Goal: Task Accomplishment & Management: Use online tool/utility

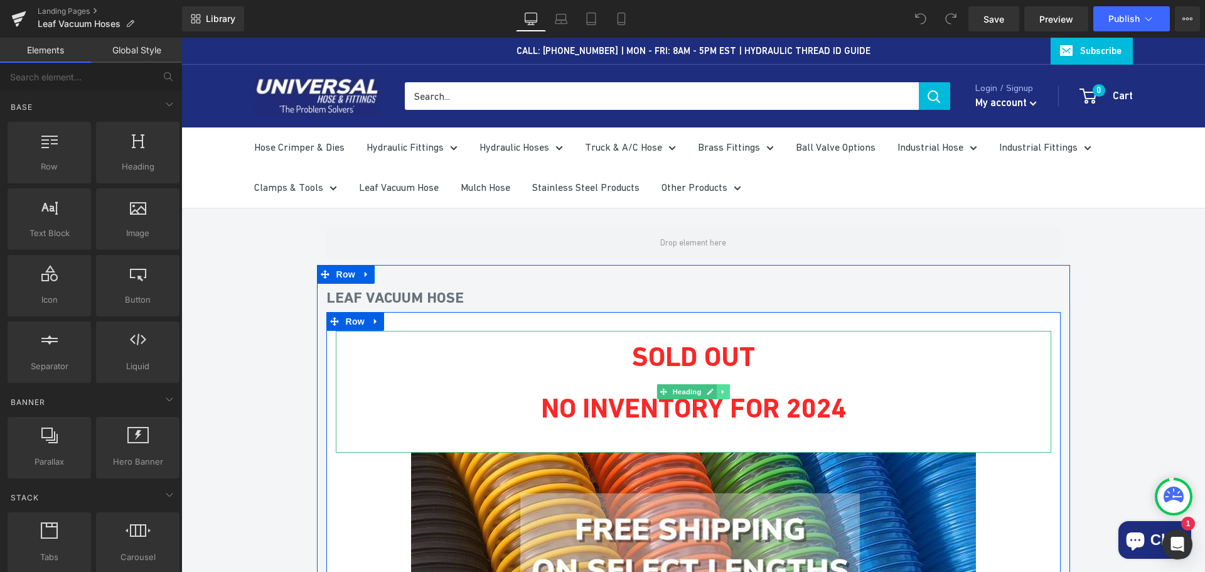
click at [720, 393] on icon at bounding box center [723, 392] width 7 height 8
click at [727, 391] on icon at bounding box center [729, 391] width 7 height 7
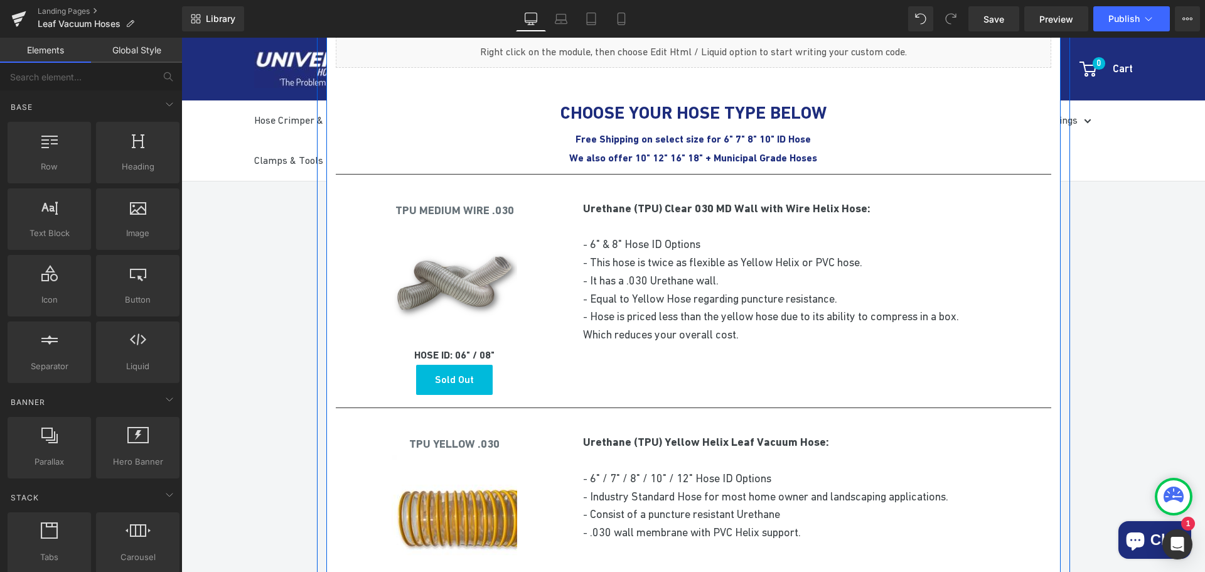
scroll to position [816, 0]
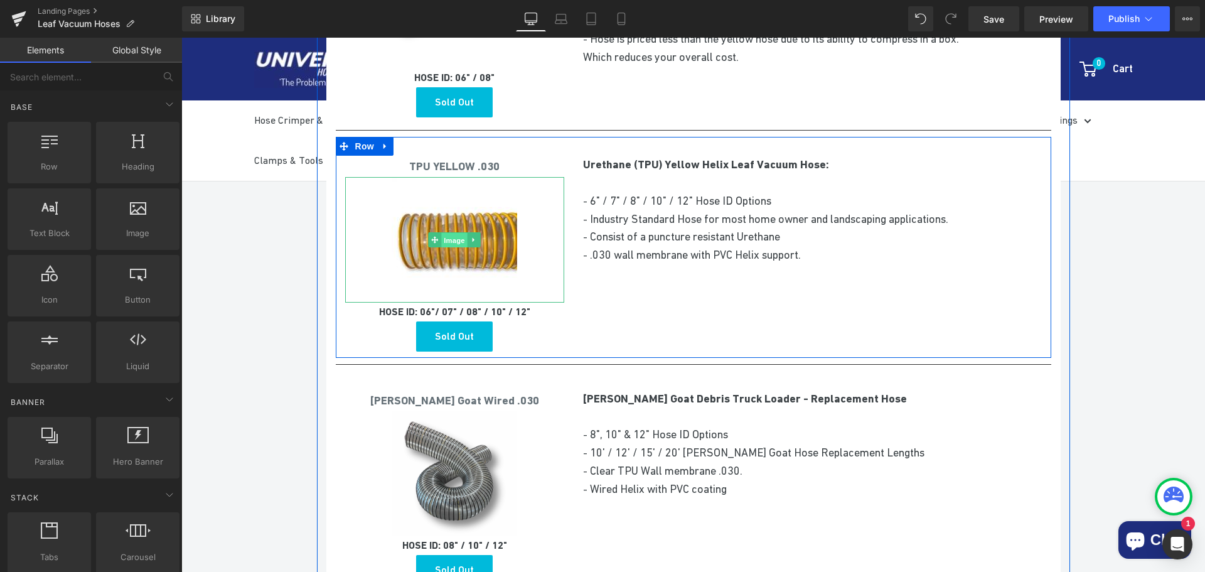
click at [452, 242] on span "Image" at bounding box center [455, 240] width 26 height 15
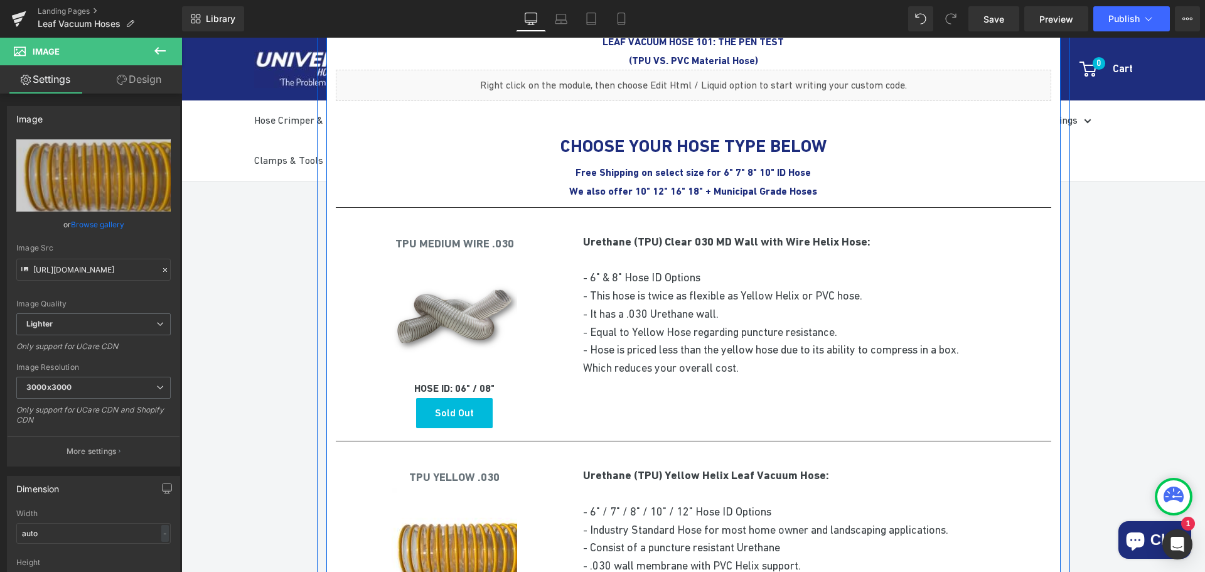
scroll to position [753, 0]
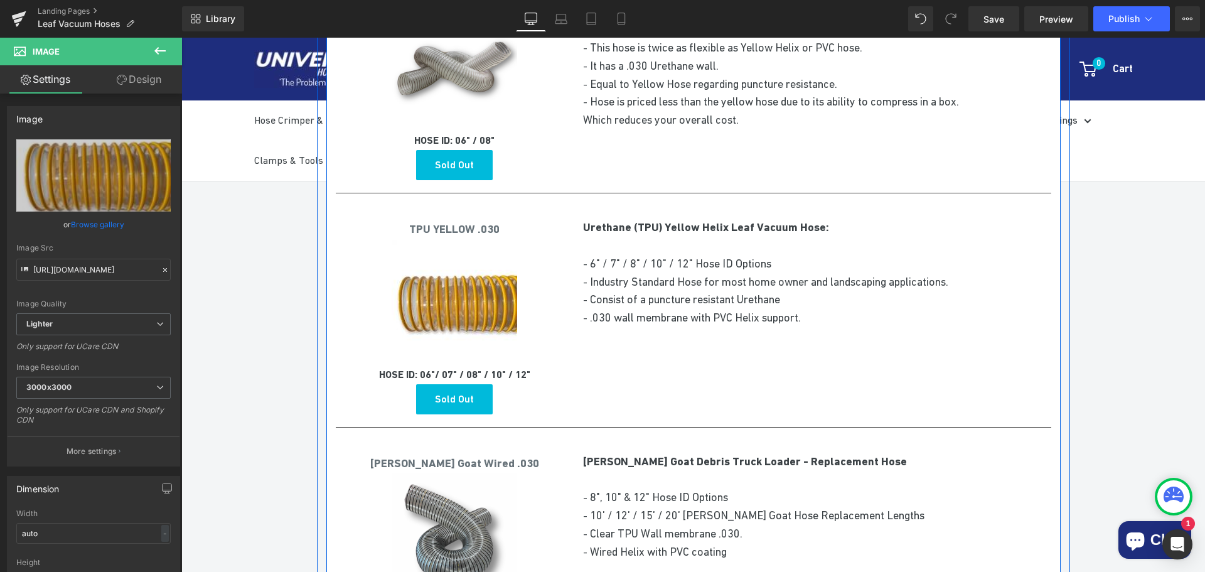
click at [457, 296] on div "Image" at bounding box center [455, 303] width 220 height 126
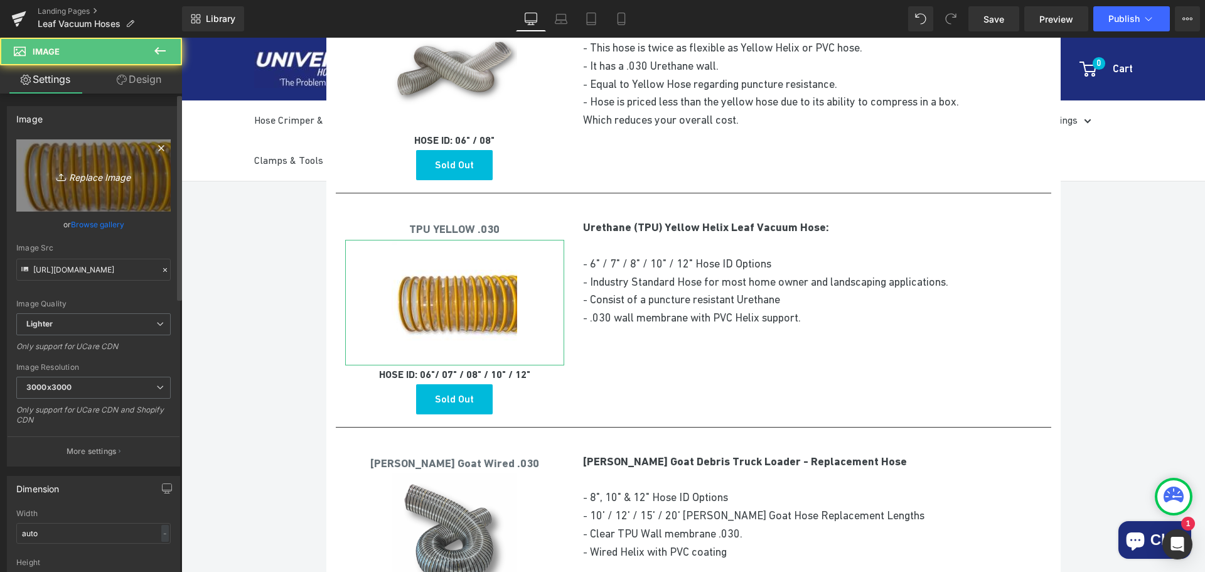
click at [107, 174] on icon "Replace Image" at bounding box center [93, 176] width 100 height 16
type input "C:\fakepath\flextubethumb.jpg"
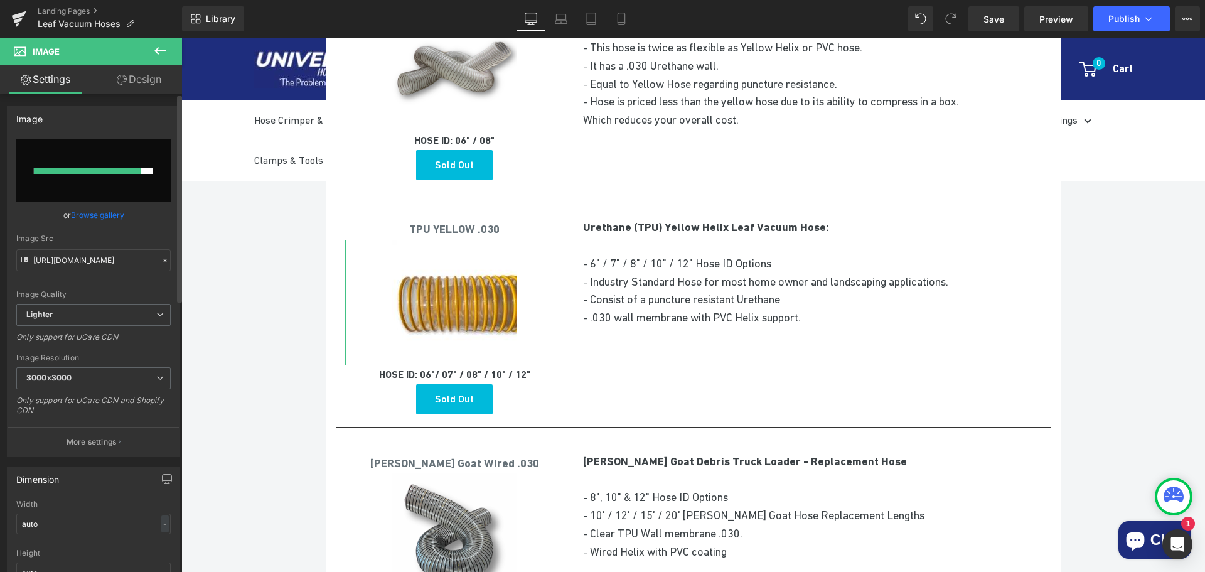
click at [77, 210] on link "Browse gallery" at bounding box center [97, 215] width 53 height 22
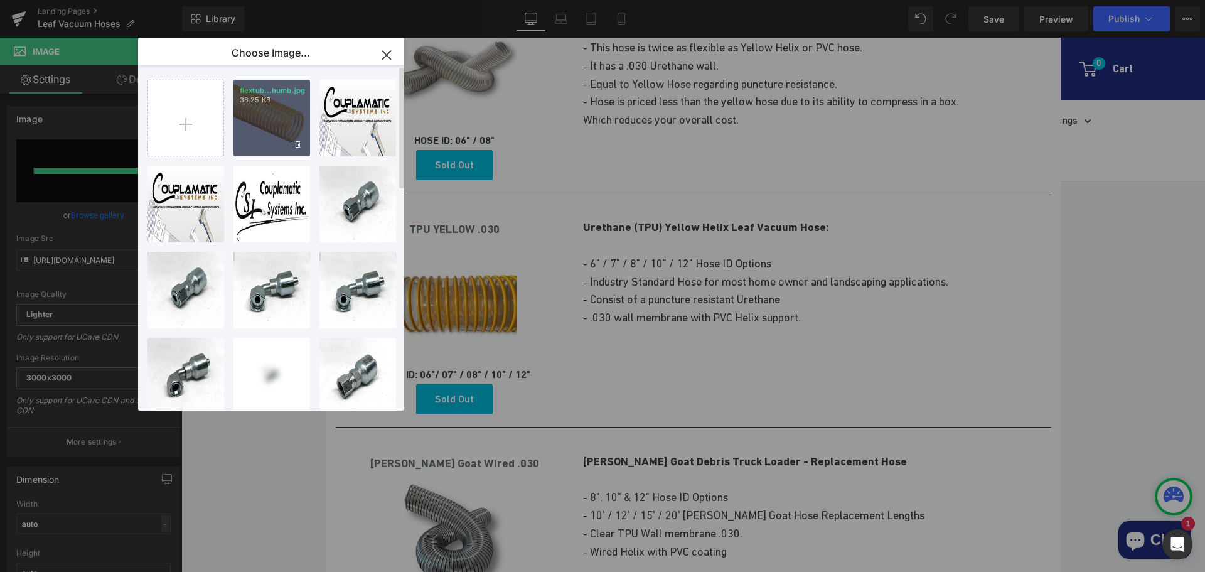
click at [259, 136] on div "flextub...humb.jpg 38.25 KB" at bounding box center [271, 118] width 77 height 77
type input "[URL][DOMAIN_NAME]"
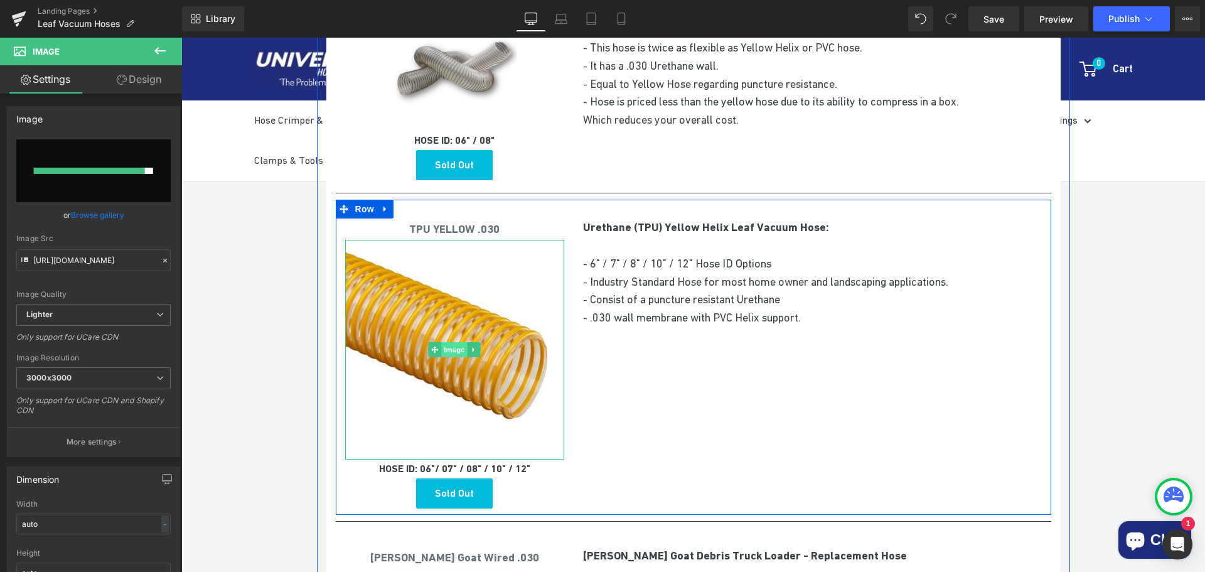
click at [450, 348] on span "Image" at bounding box center [455, 349] width 26 height 15
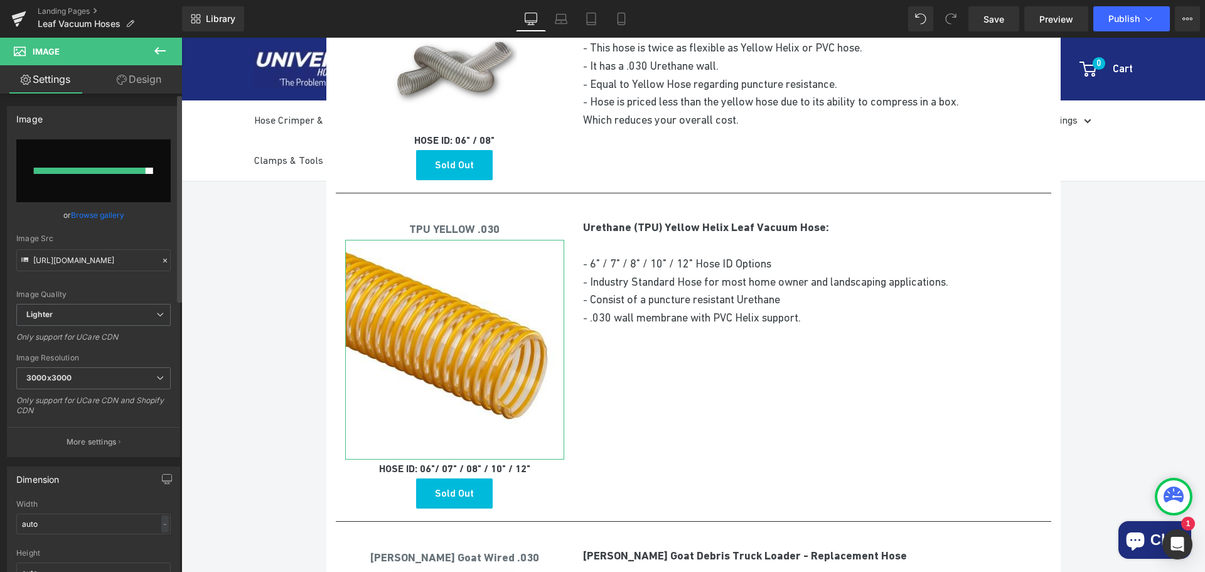
click at [100, 171] on div at bounding box center [90, 171] width 112 height 6
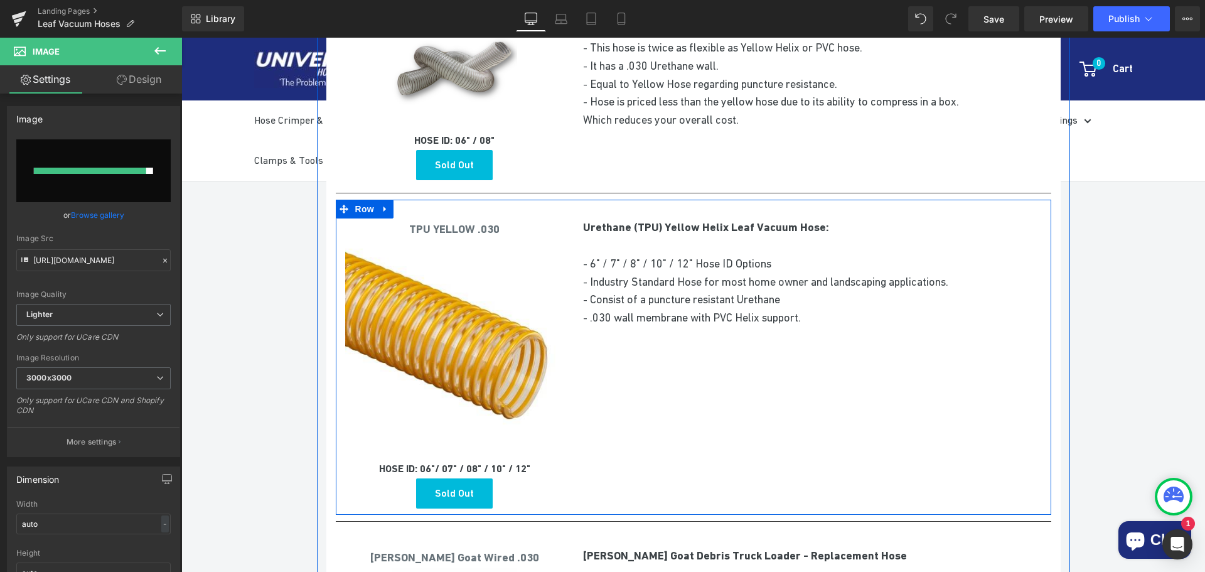
click at [687, 383] on div "TPU YELLOW .030 Heading Image HOSE ID: 06"/ 07" / 08" / 10" / 12" Heading Sold …" at bounding box center [693, 357] width 715 height 315
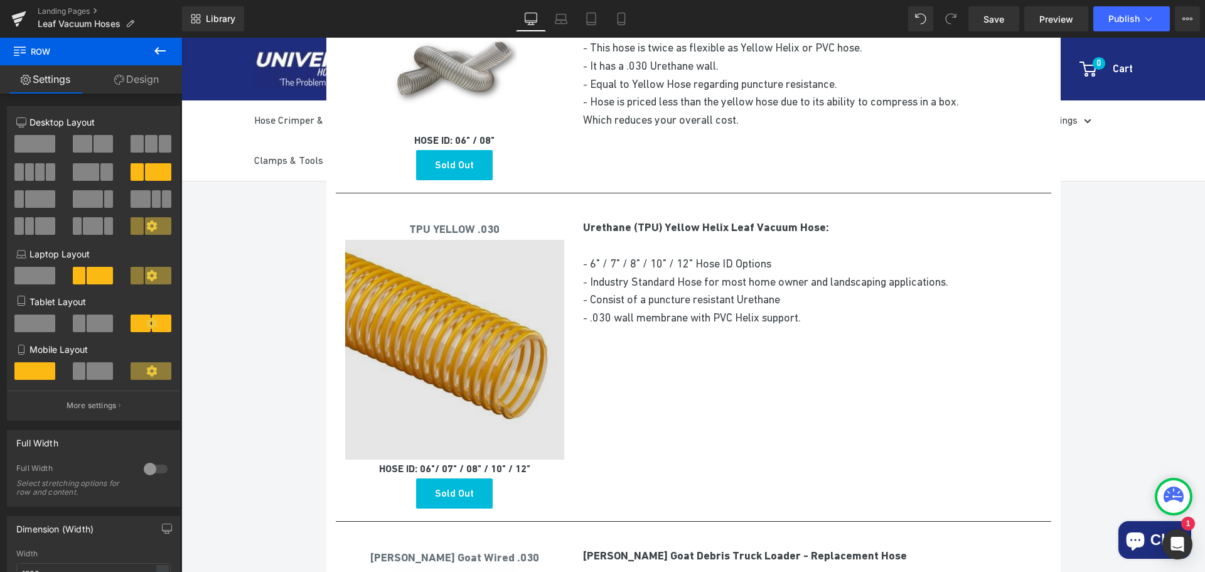
click at [522, 391] on img at bounding box center [455, 350] width 220 height 220
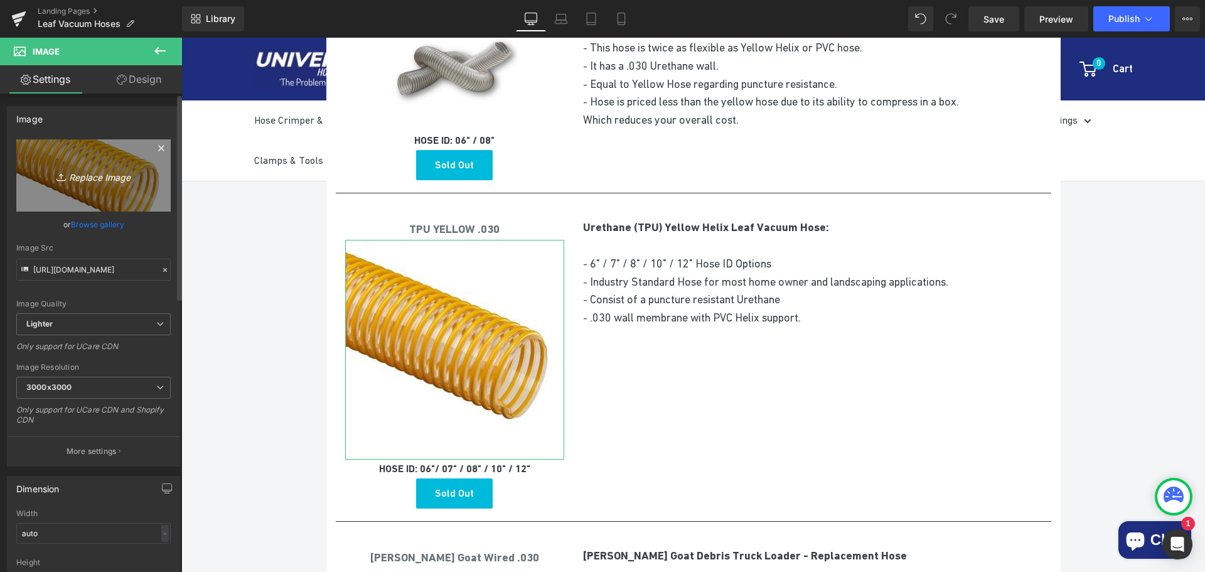
click at [93, 176] on icon "Replace Image" at bounding box center [93, 176] width 100 height 16
type input "C:\fakepath\flextubethumb.jpg"
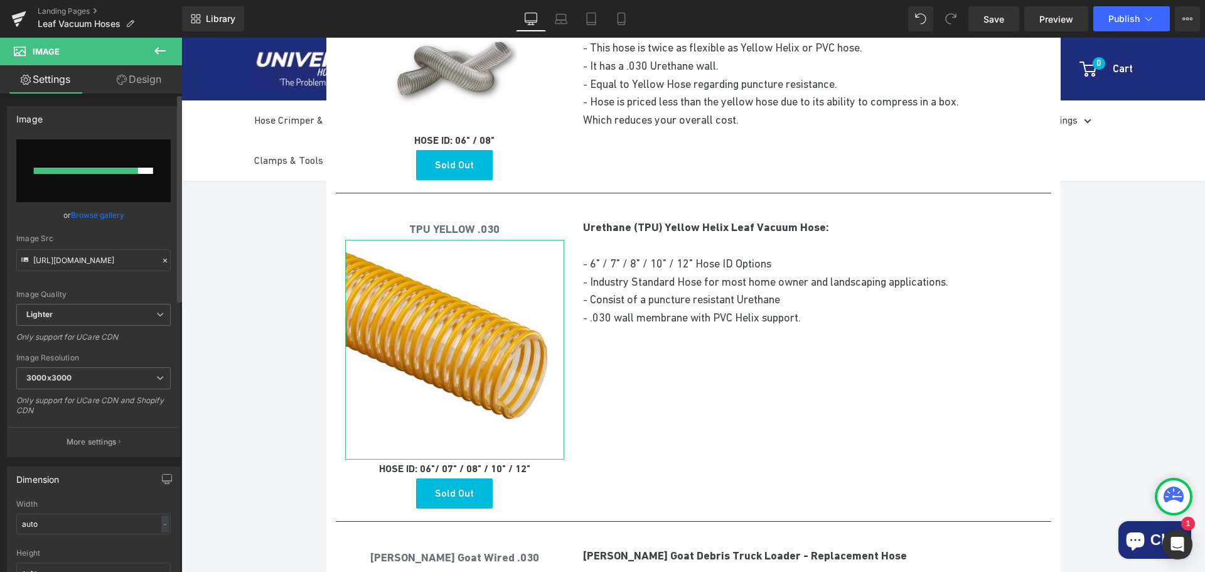
click at [95, 214] on link "Browse gallery" at bounding box center [97, 215] width 53 height 22
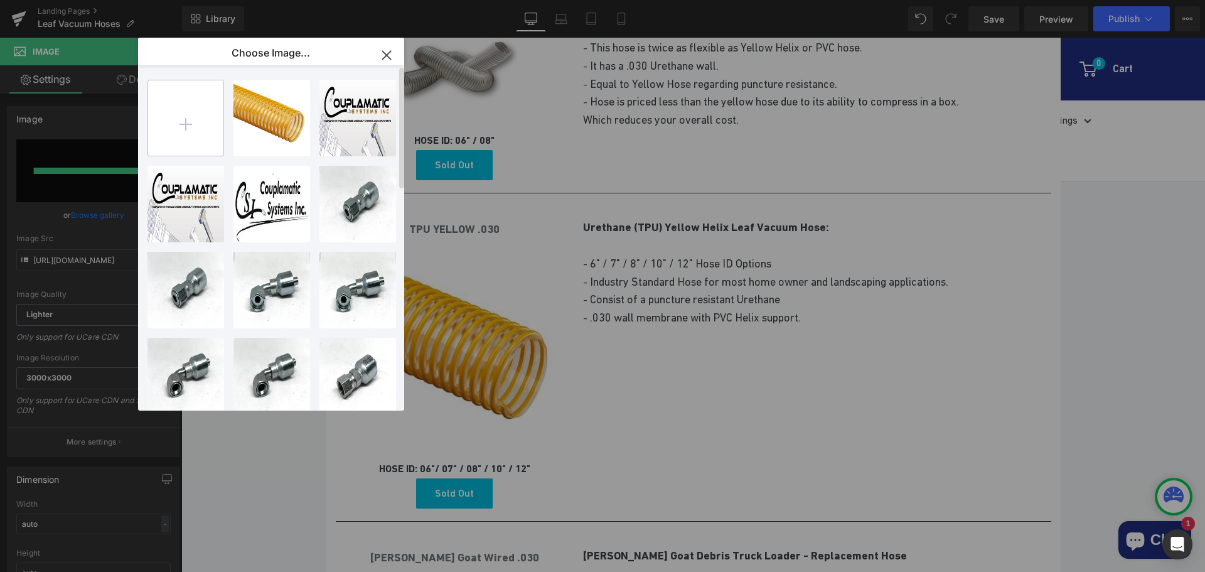
click at [185, 110] on input "file" at bounding box center [185, 117] width 75 height 75
type input "C:\fakepath\flextubethumb.jpg"
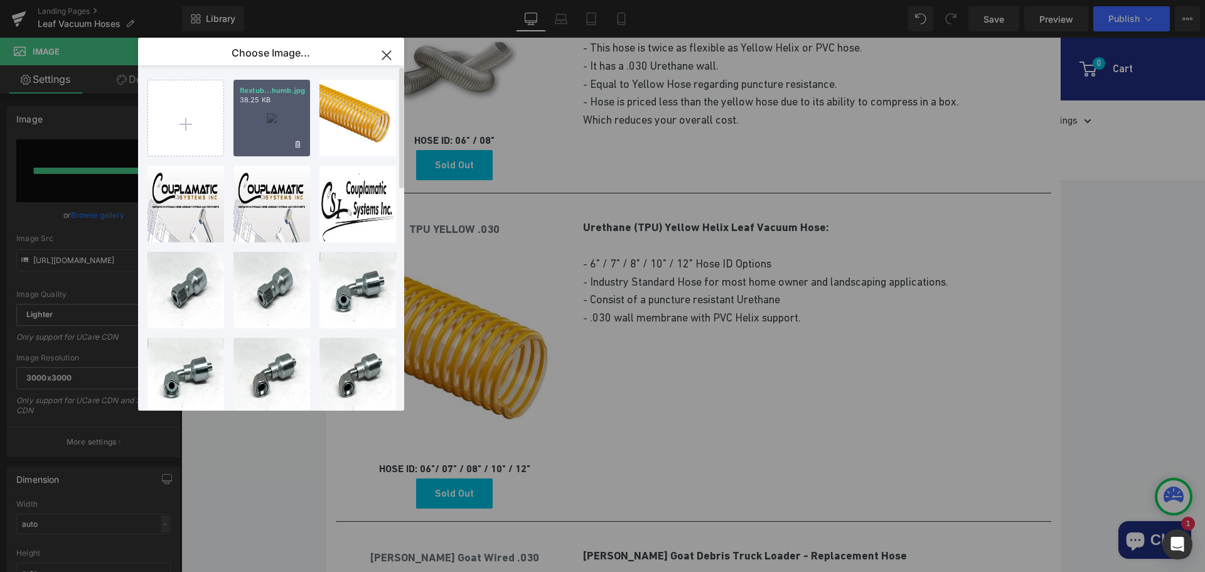
click at [267, 114] on div "flextub...humb.jpg 38.25 KB" at bounding box center [271, 118] width 77 height 77
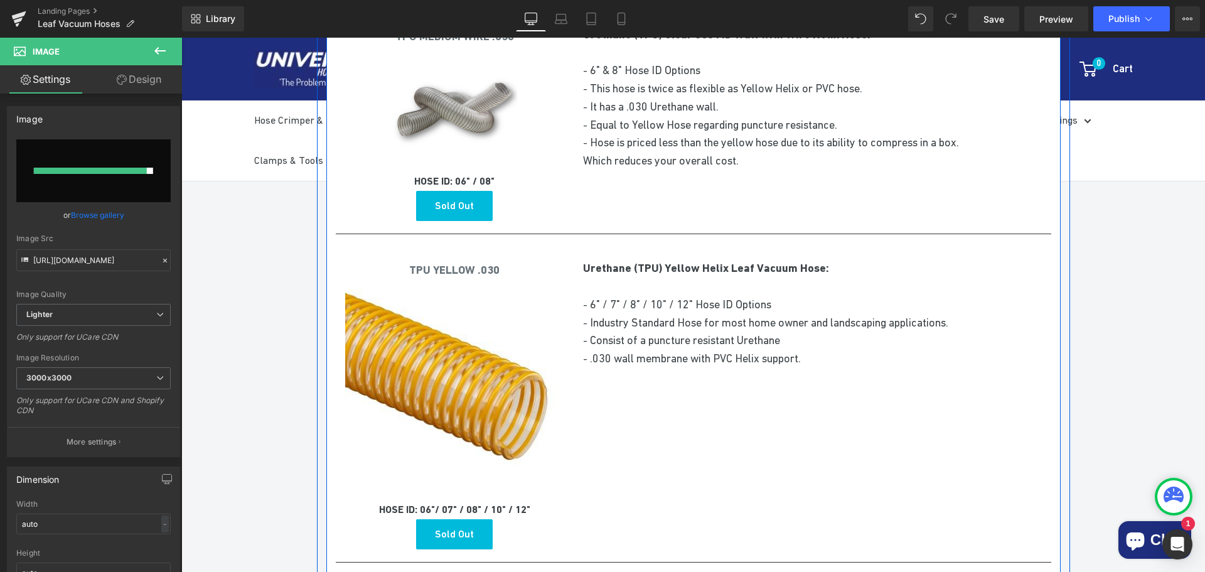
scroll to position [690, 0]
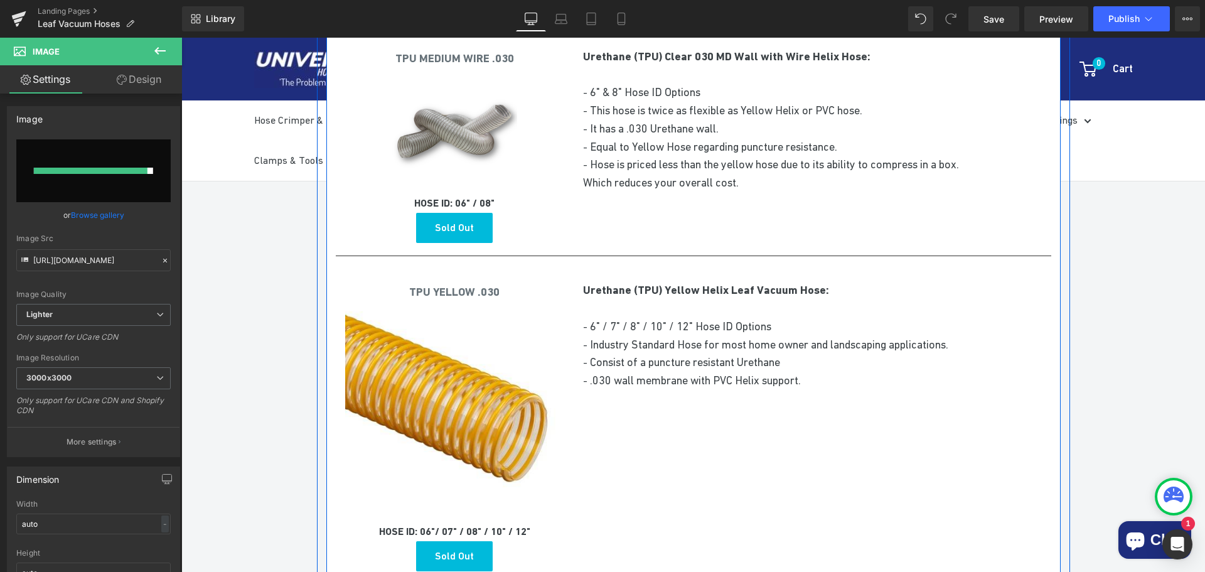
click at [490, 205] on strong "HOSE ID: 06" / 08"" at bounding box center [454, 203] width 80 height 12
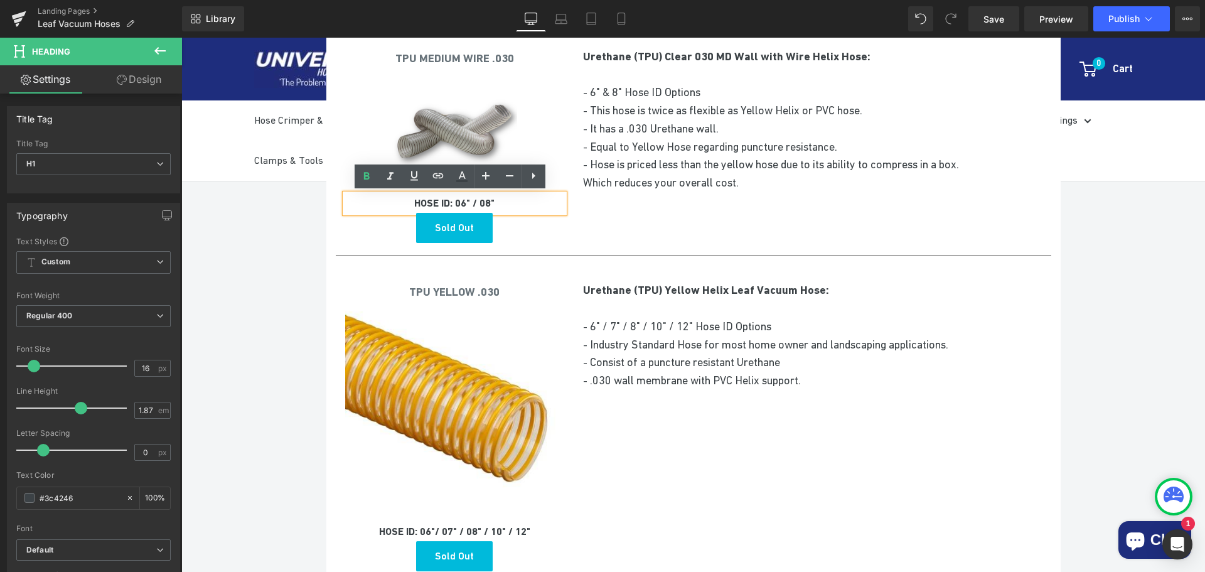
click at [619, 222] on p at bounding box center [812, 219] width 458 height 18
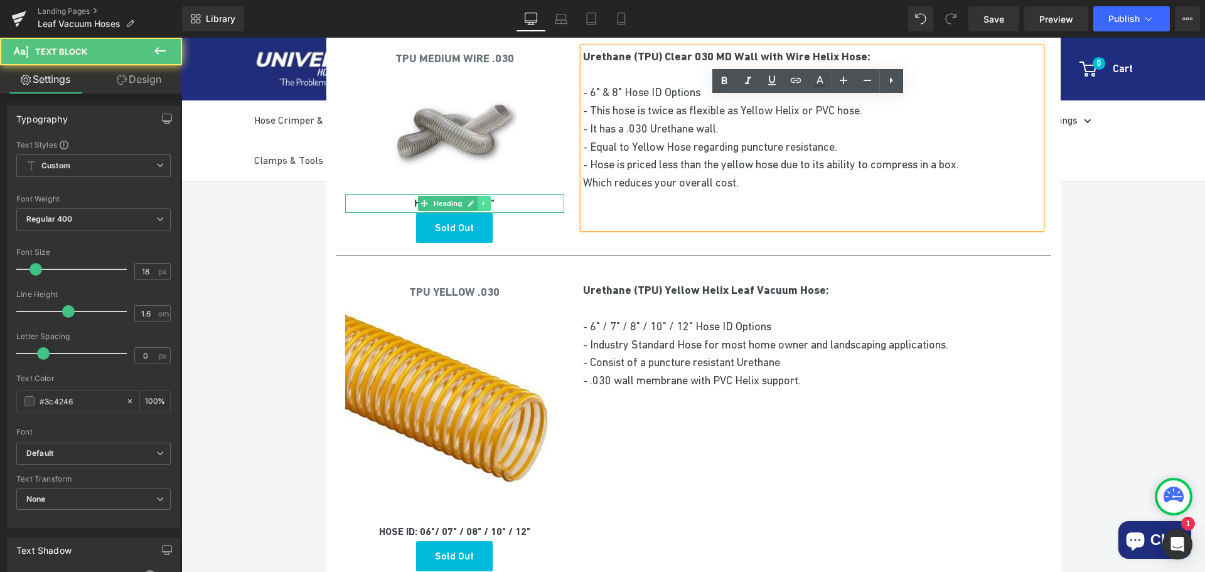
click at [481, 203] on icon at bounding box center [484, 204] width 7 height 8
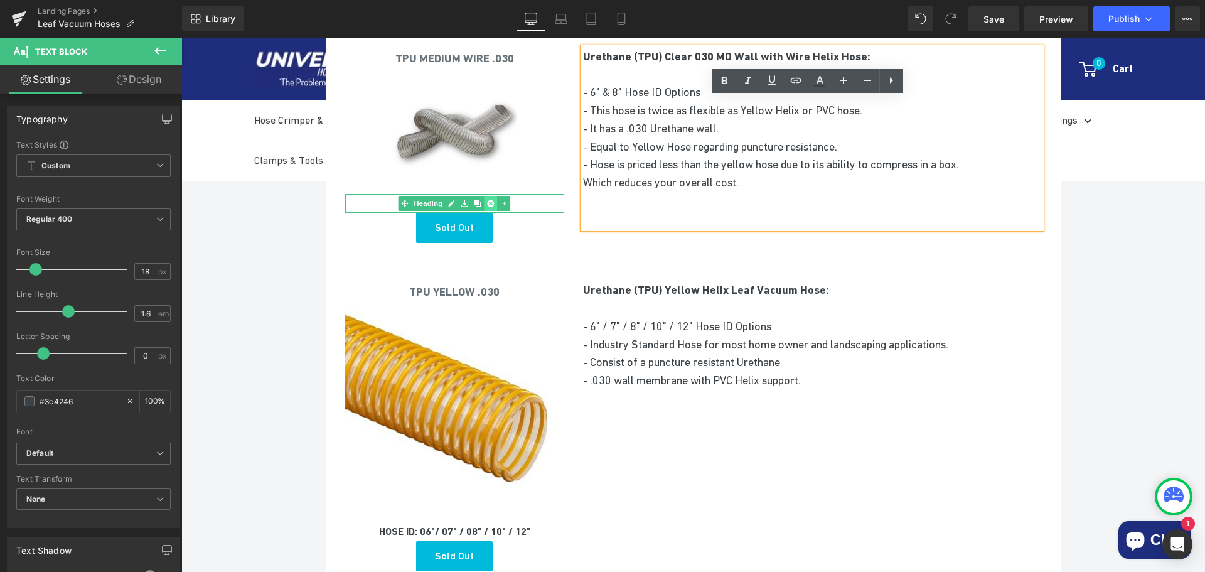
click at [490, 203] on link at bounding box center [490, 203] width 13 height 15
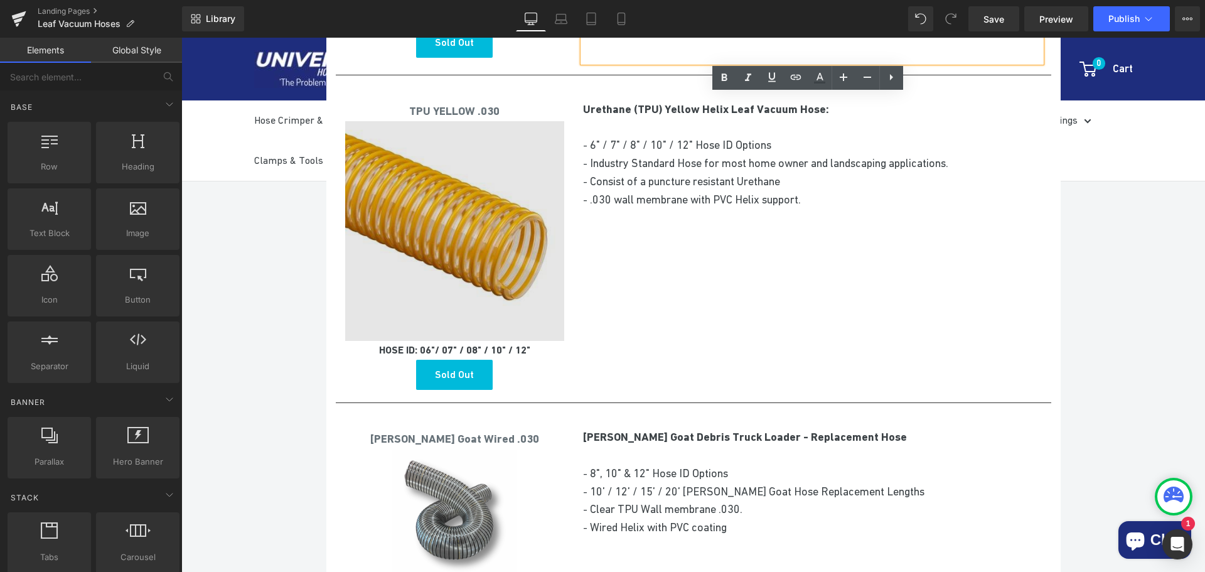
scroll to position [941, 0]
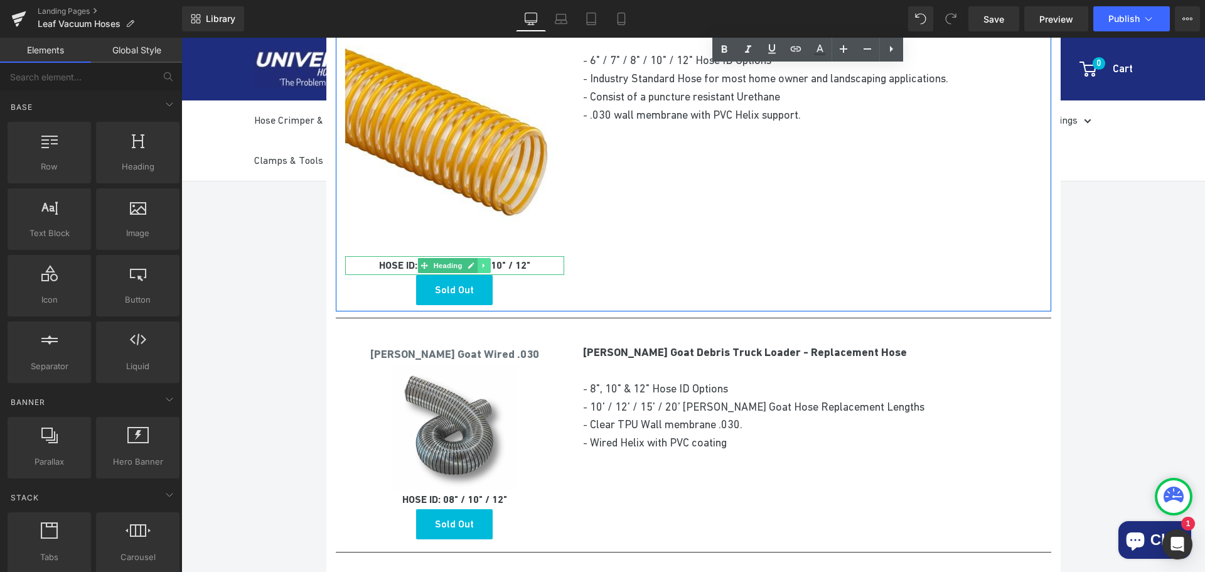
click at [486, 260] on link at bounding box center [484, 265] width 13 height 15
click at [488, 264] on icon at bounding box center [491, 265] width 7 height 7
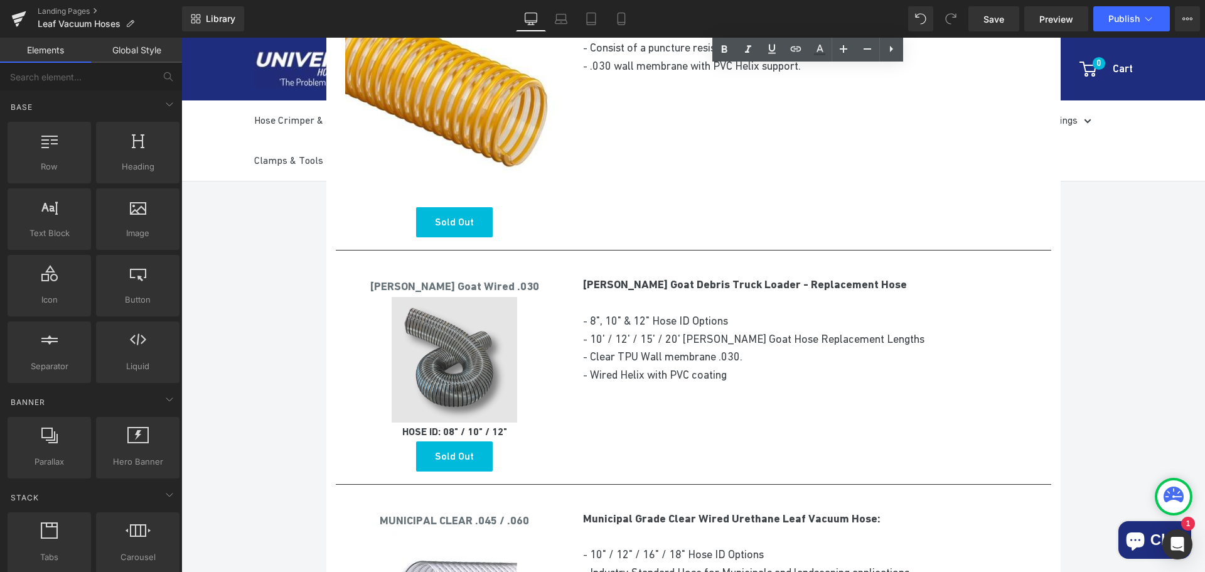
scroll to position [1130, 0]
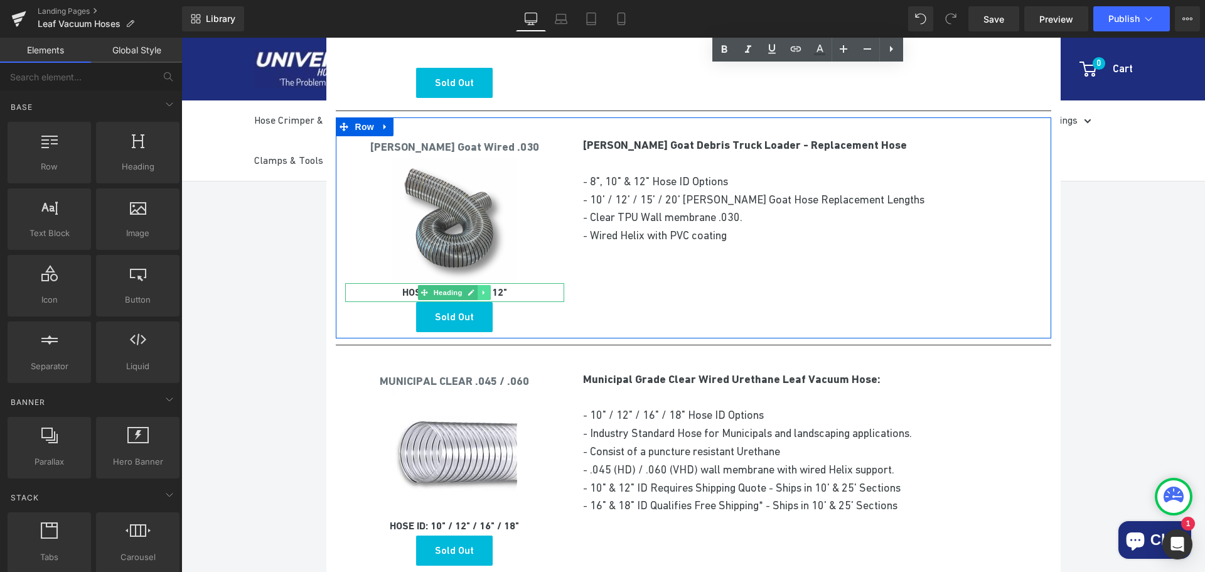
click at [481, 291] on icon at bounding box center [484, 293] width 7 height 8
click at [488, 292] on icon at bounding box center [491, 293] width 7 height 8
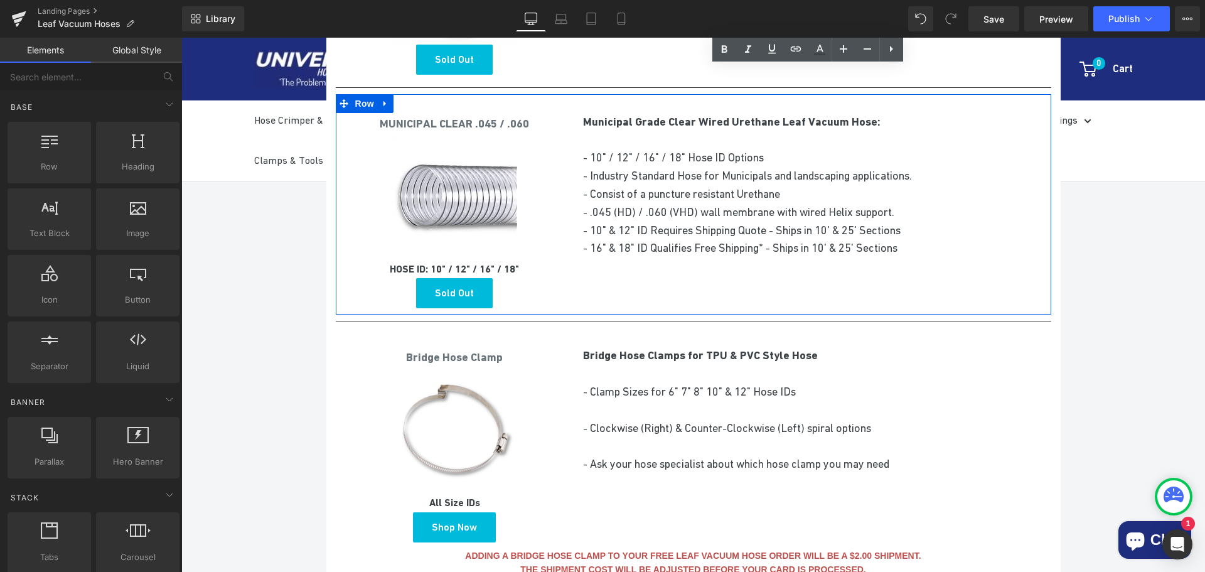
scroll to position [1381, 0]
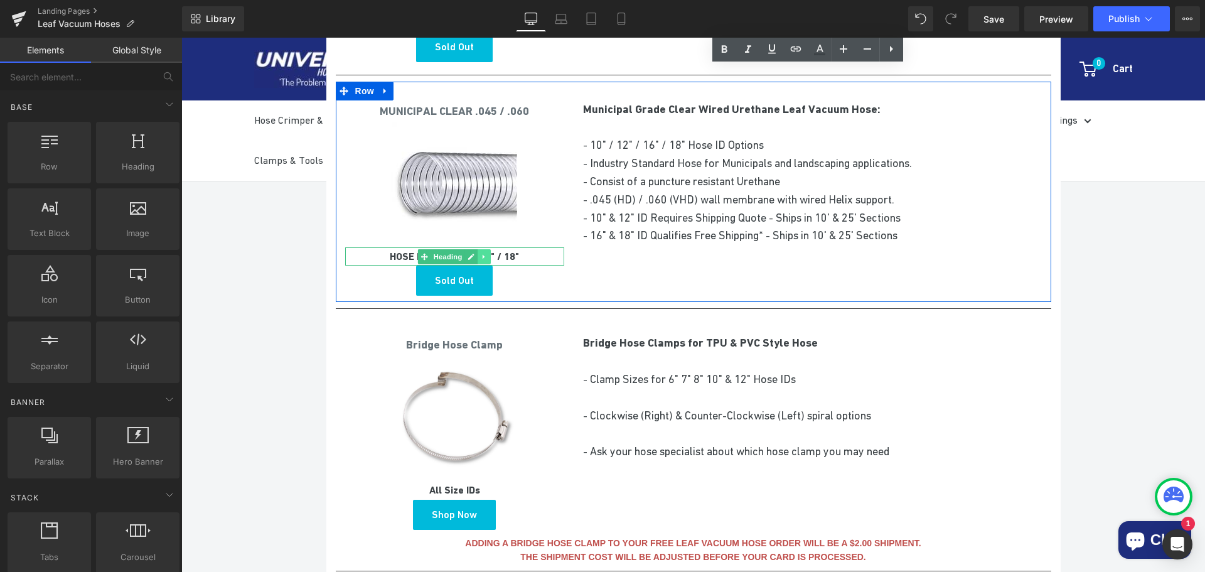
click at [484, 255] on link at bounding box center [484, 256] width 13 height 15
click at [488, 258] on icon at bounding box center [491, 256] width 7 height 7
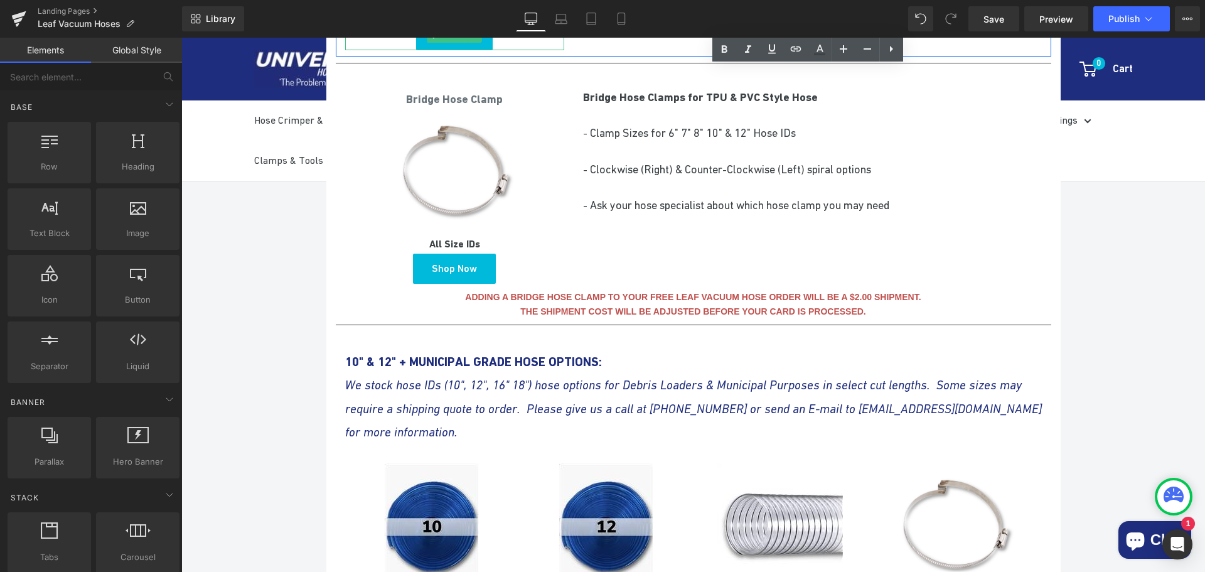
scroll to position [1632, 0]
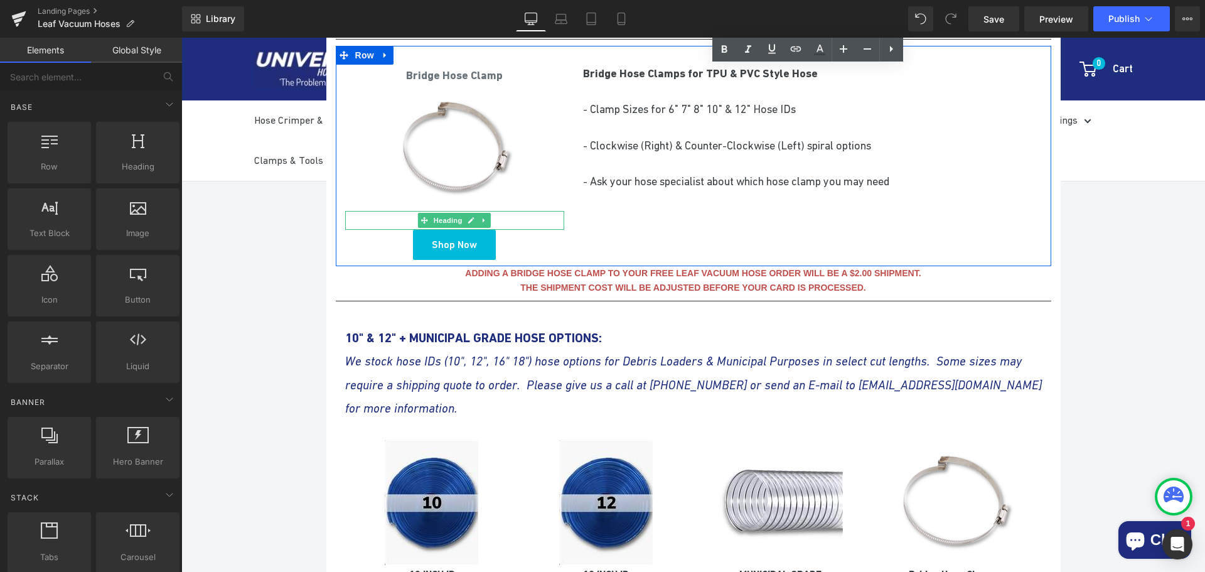
click at [481, 217] on icon at bounding box center [484, 221] width 7 height 8
click at [489, 221] on icon at bounding box center [491, 220] width 7 height 7
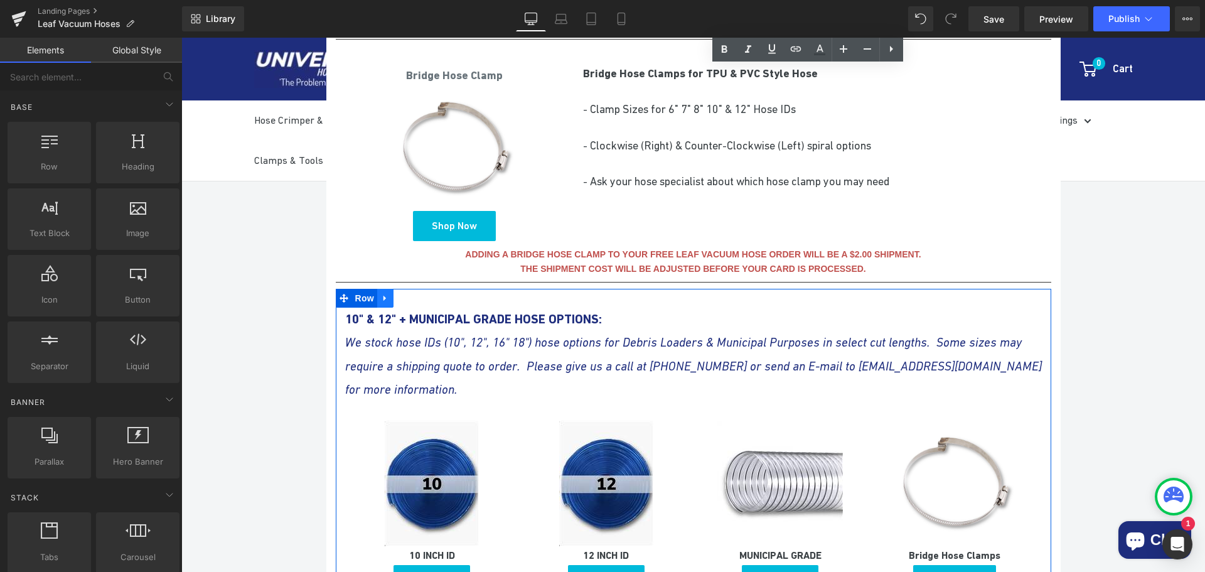
click at [383, 297] on icon at bounding box center [384, 299] width 3 height 6
click at [419, 296] on link at bounding box center [418, 298] width 16 height 19
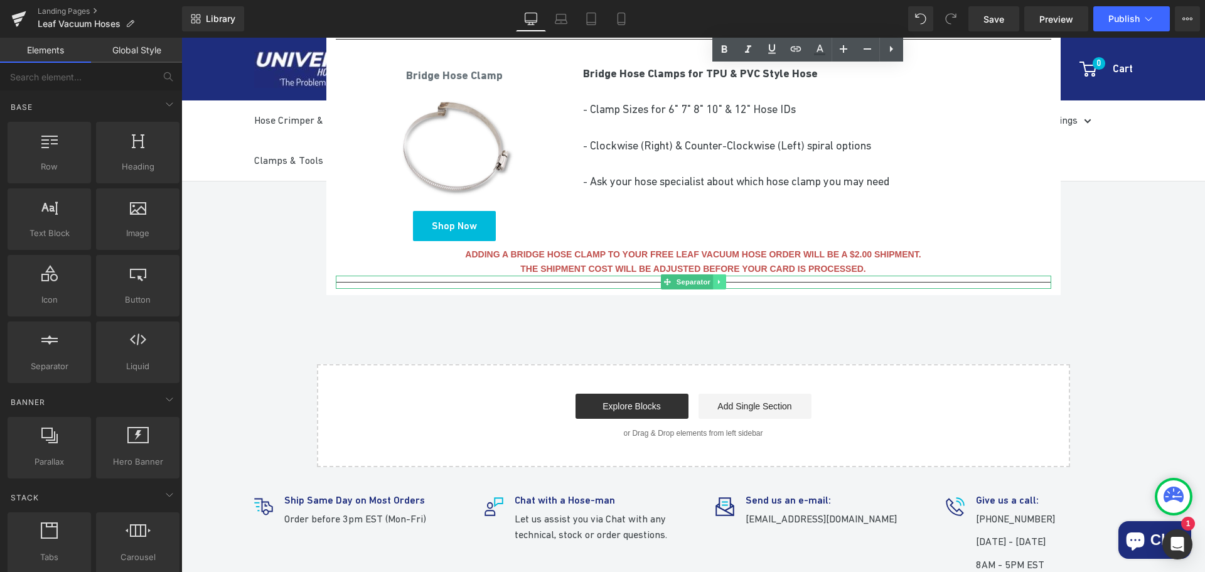
click at [719, 282] on link at bounding box center [719, 281] width 13 height 15
click at [720, 286] on link at bounding box center [725, 281] width 13 height 15
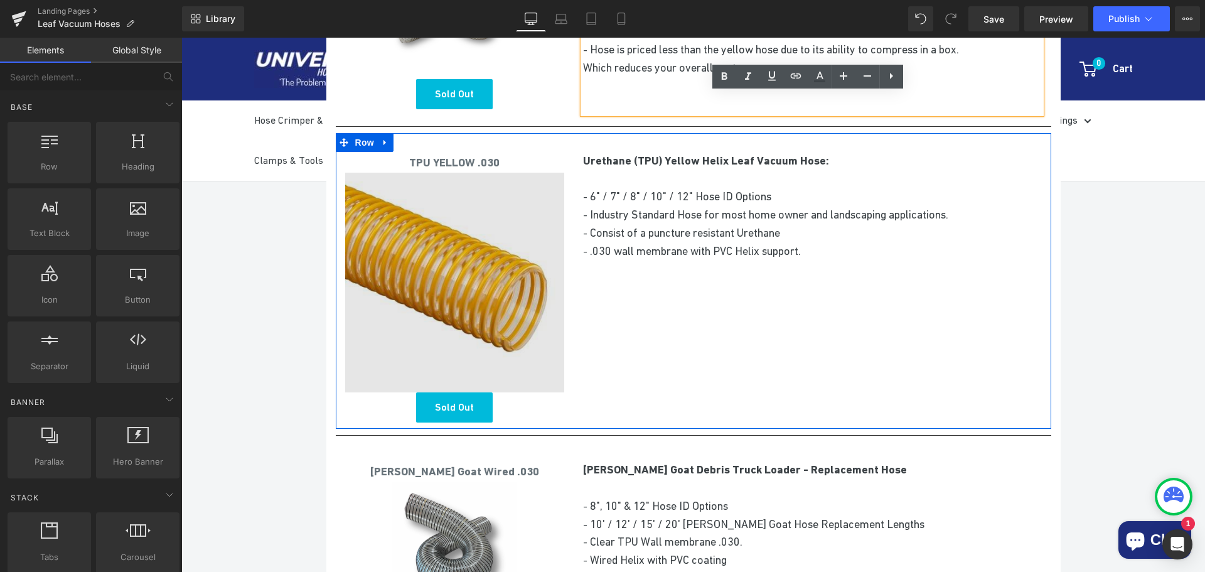
scroll to position [816, 0]
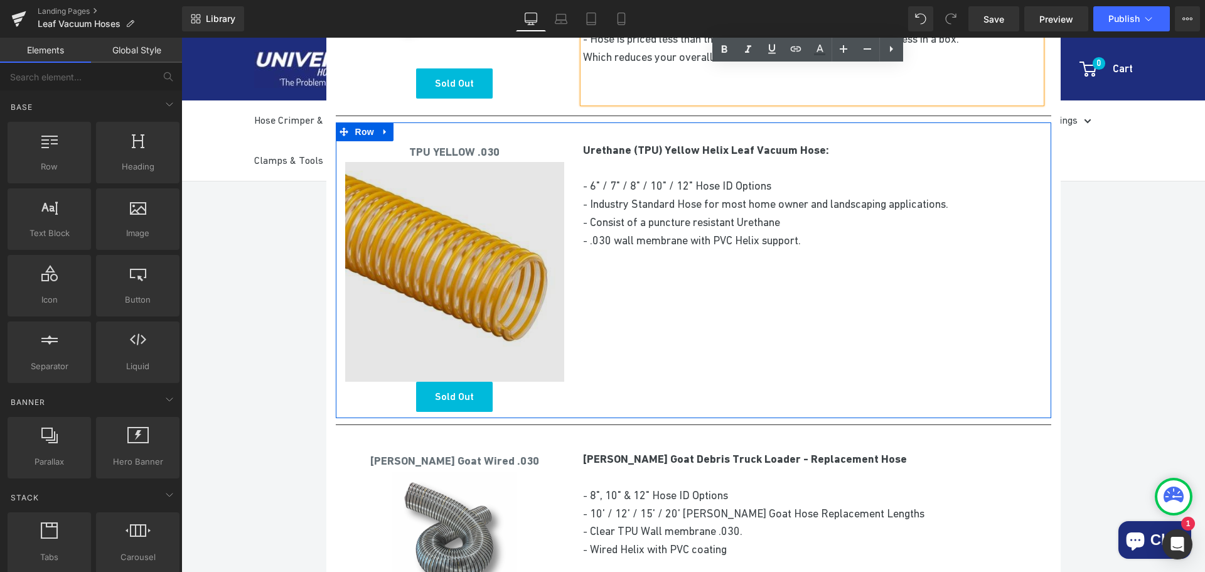
click at [448, 261] on img at bounding box center [455, 272] width 220 height 220
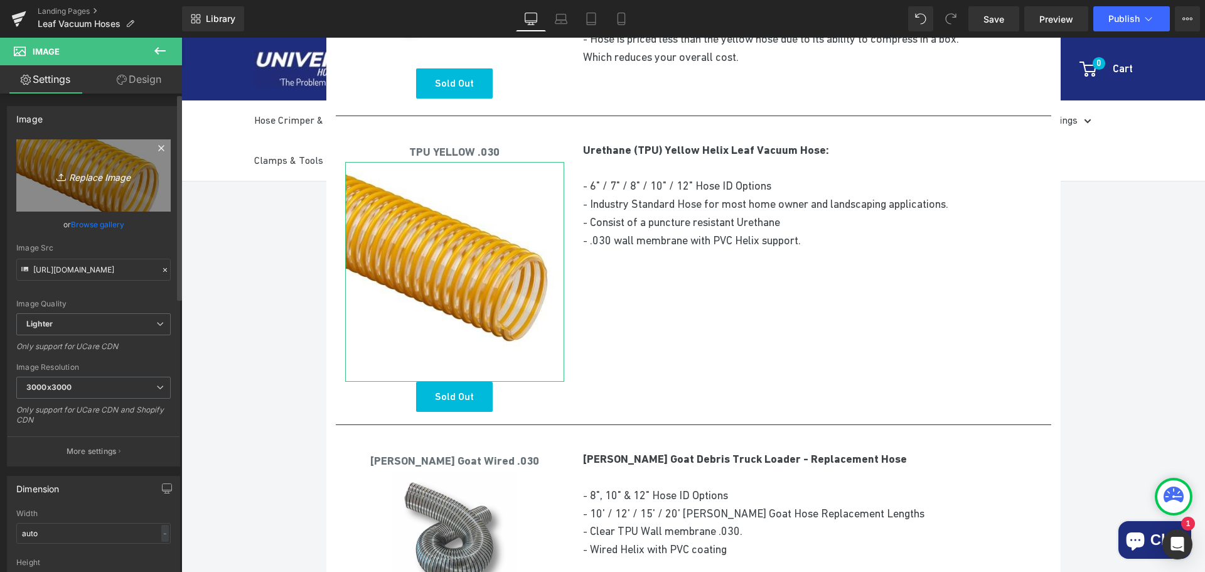
click at [100, 179] on icon "Replace Image" at bounding box center [93, 176] width 100 height 16
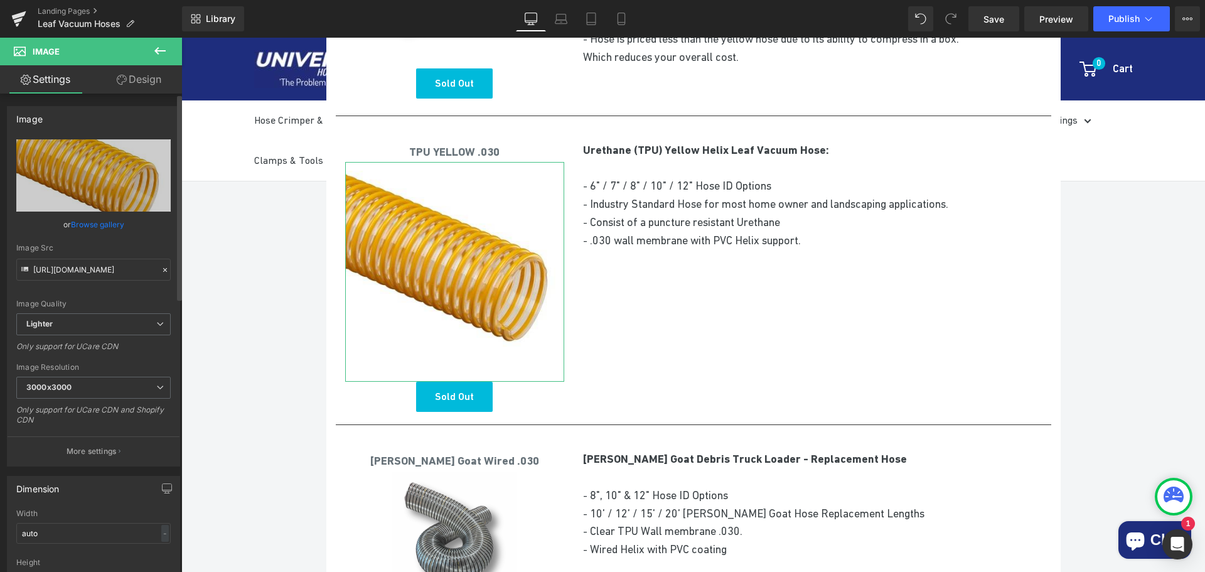
click at [93, 226] on link "Browse gallery" at bounding box center [97, 224] width 53 height 22
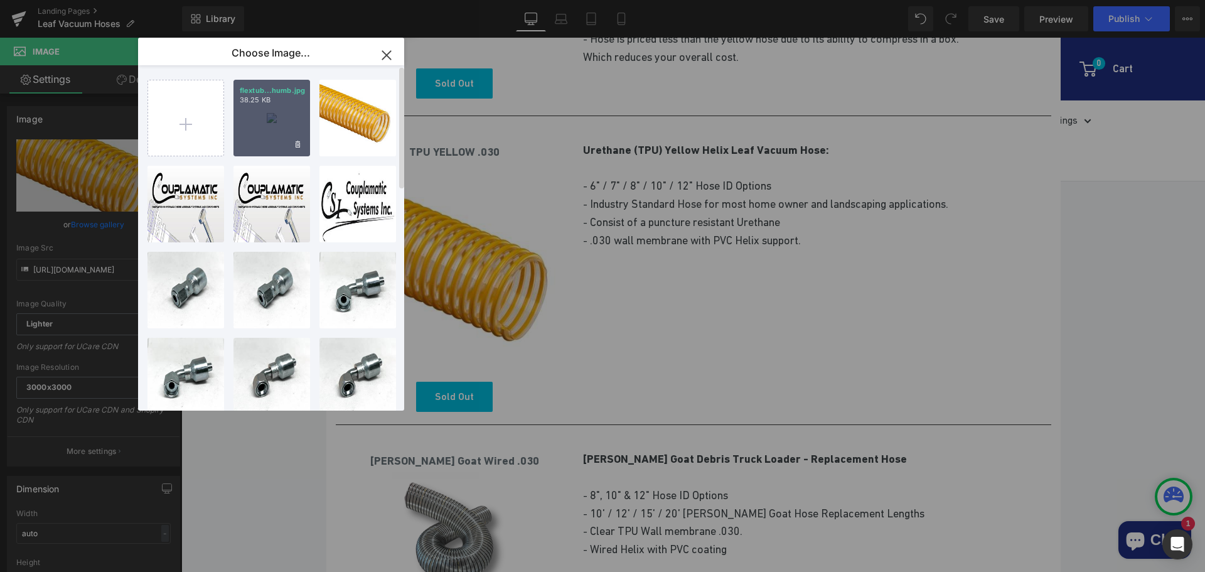
click at [252, 106] on div "flextub...humb.jpg 38.25 KB" at bounding box center [271, 118] width 77 height 77
type input "[URL][DOMAIN_NAME]"
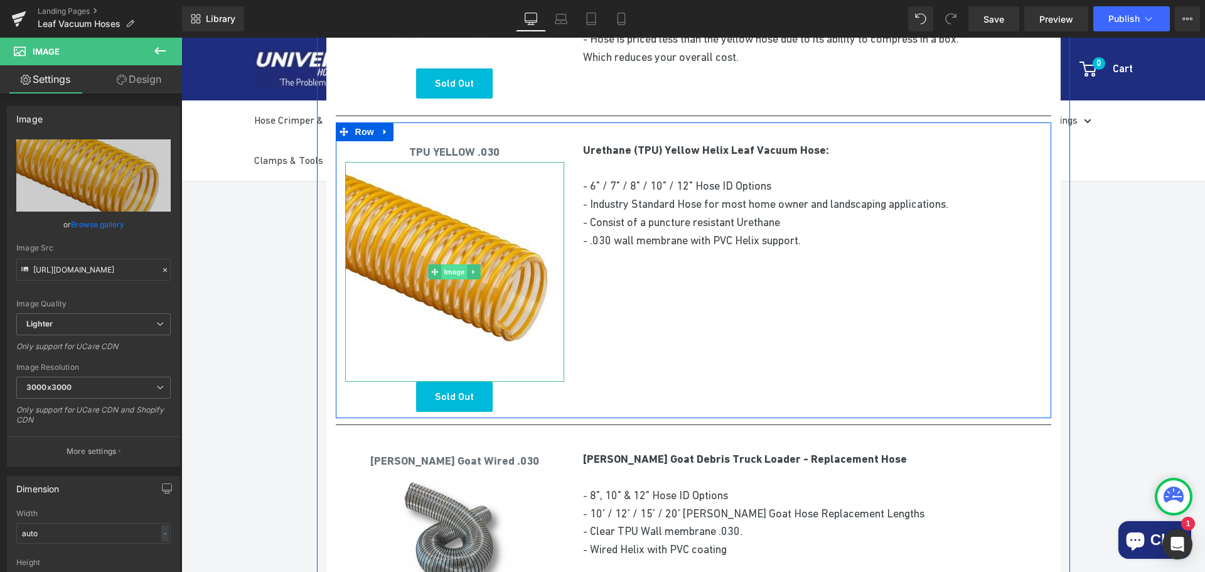
click at [446, 267] on span "Image" at bounding box center [455, 271] width 26 height 15
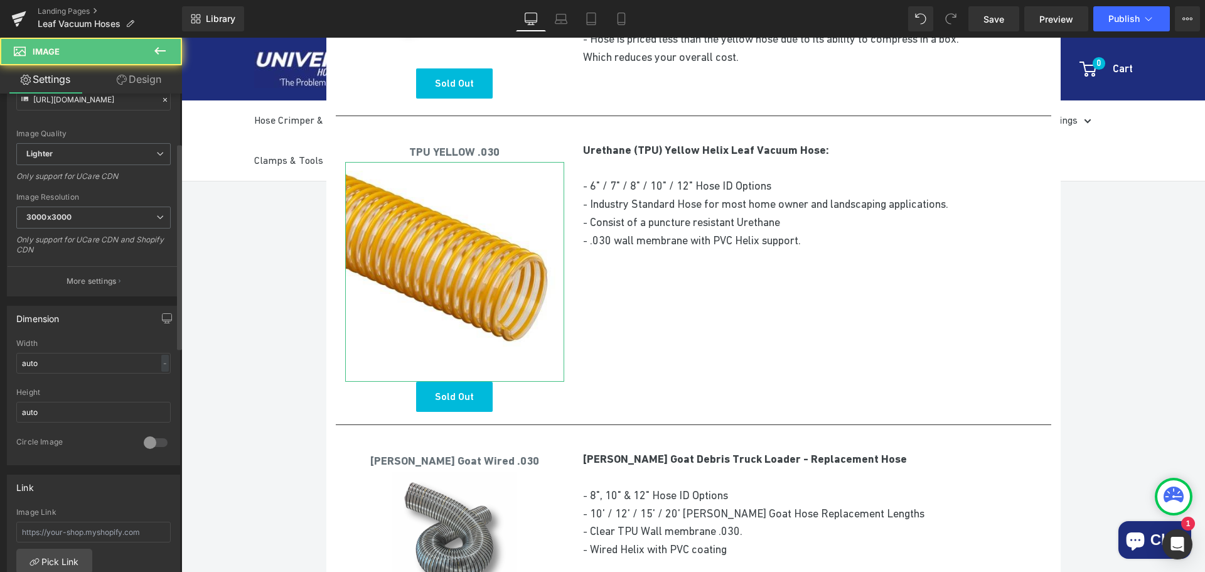
scroll to position [188, 0]
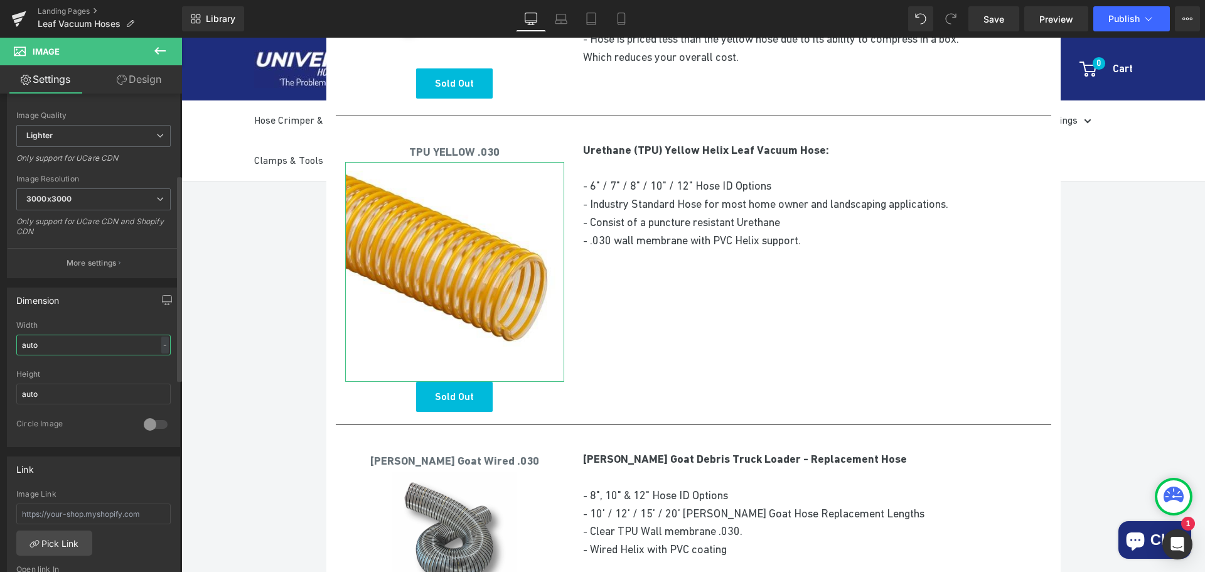
click at [165, 349] on input "auto" at bounding box center [93, 344] width 154 height 21
click at [163, 347] on div "-" at bounding box center [165, 344] width 8 height 17
click at [154, 379] on li "px" at bounding box center [162, 382] width 16 height 18
drag, startPoint x: 62, startPoint y: 346, endPoint x: 0, endPoint y: 336, distance: 63.0
click at [0, 336] on div "Dimension auto Width auto px % px auto Height auto 0 Circle Image" at bounding box center [94, 362] width 188 height 169
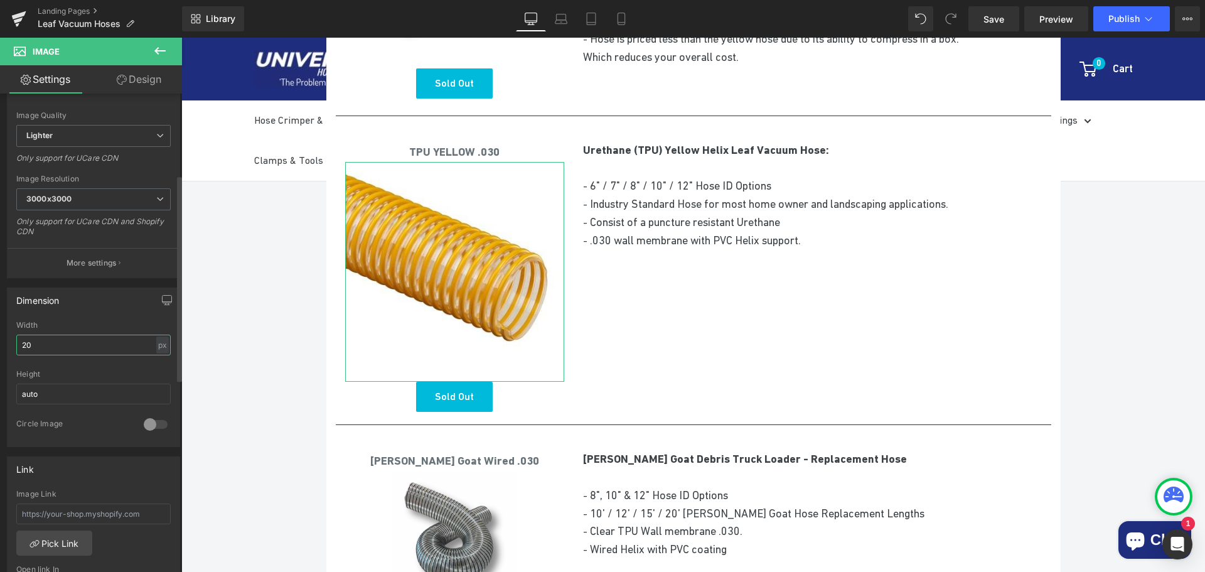
type input "200"
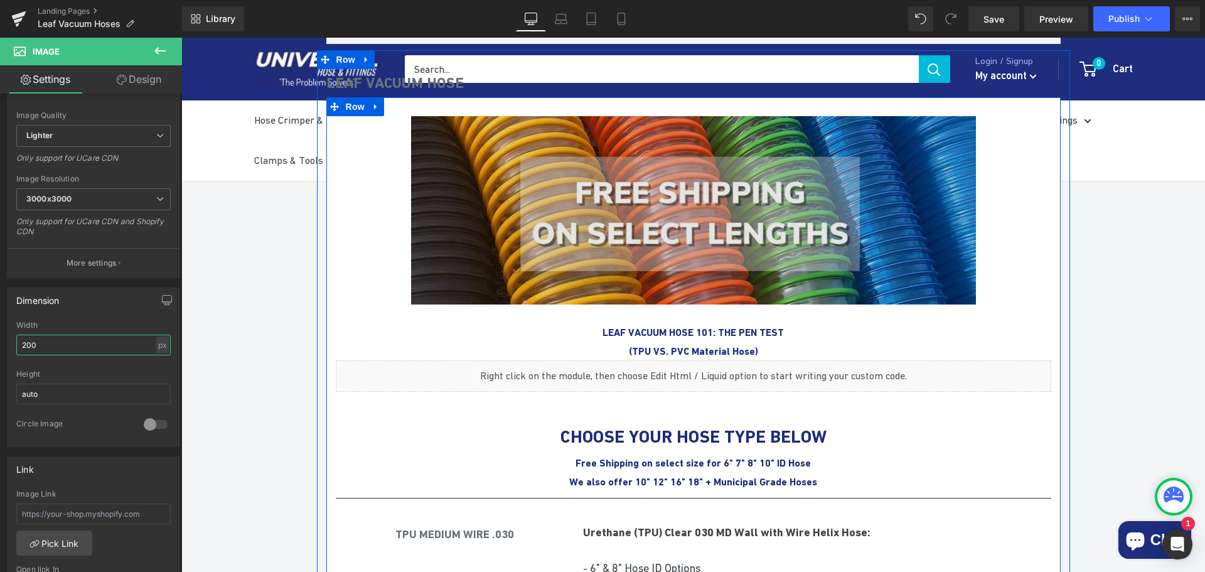
scroll to position [126, 0]
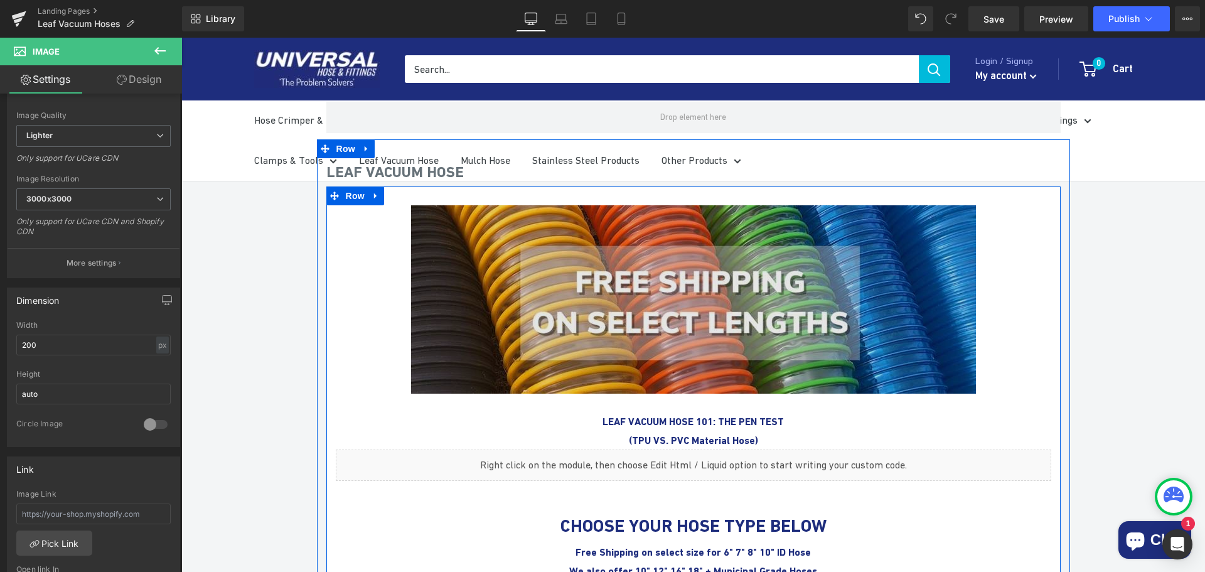
click at [730, 281] on img at bounding box center [693, 299] width 565 height 188
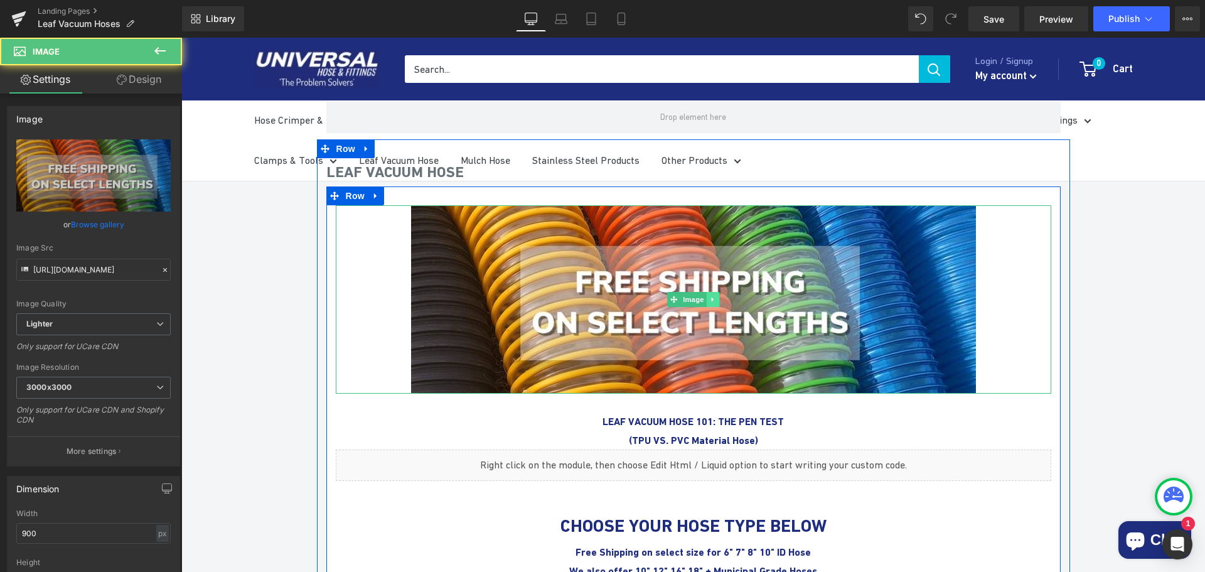
click at [709, 296] on icon at bounding box center [712, 300] width 7 height 8
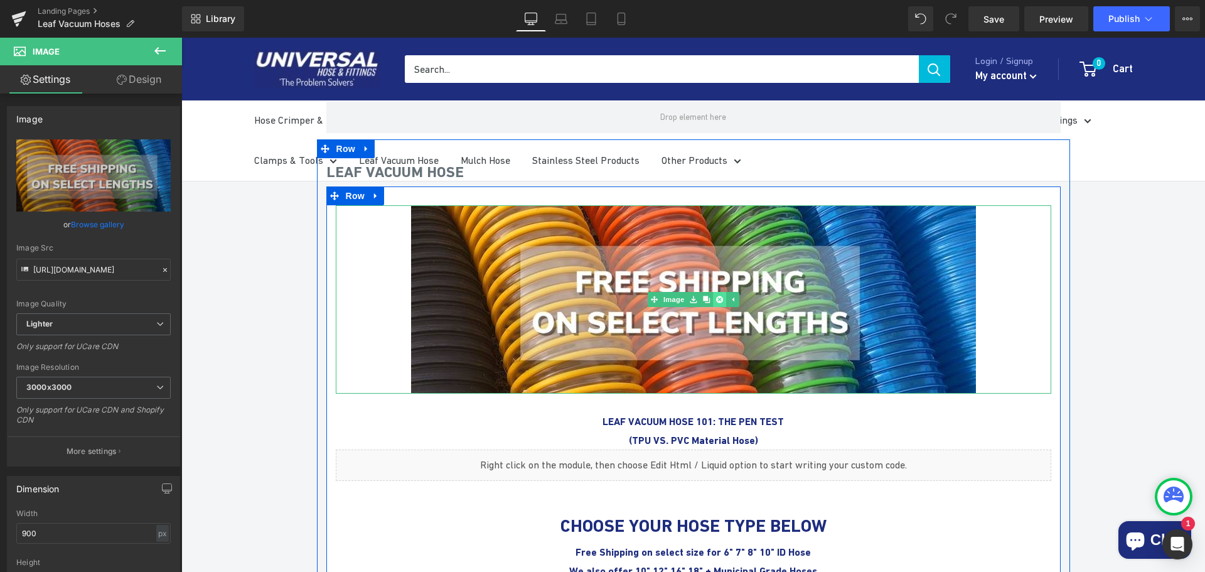
click at [717, 298] on icon at bounding box center [718, 299] width 7 height 7
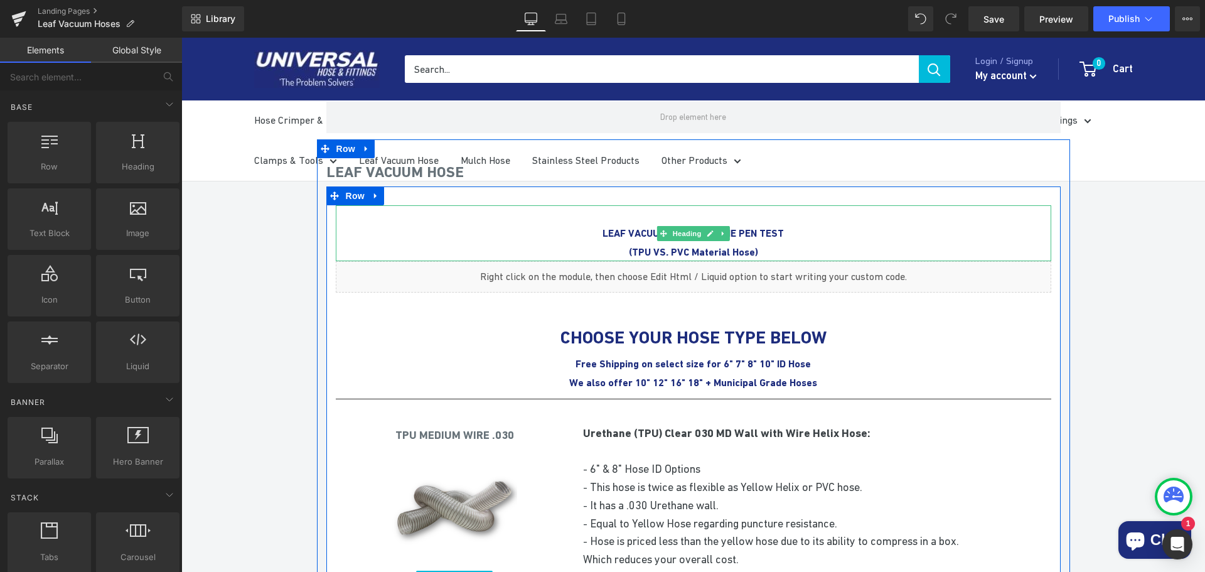
click at [720, 236] on icon at bounding box center [723, 234] width 7 height 8
click at [726, 233] on icon at bounding box center [729, 233] width 7 height 7
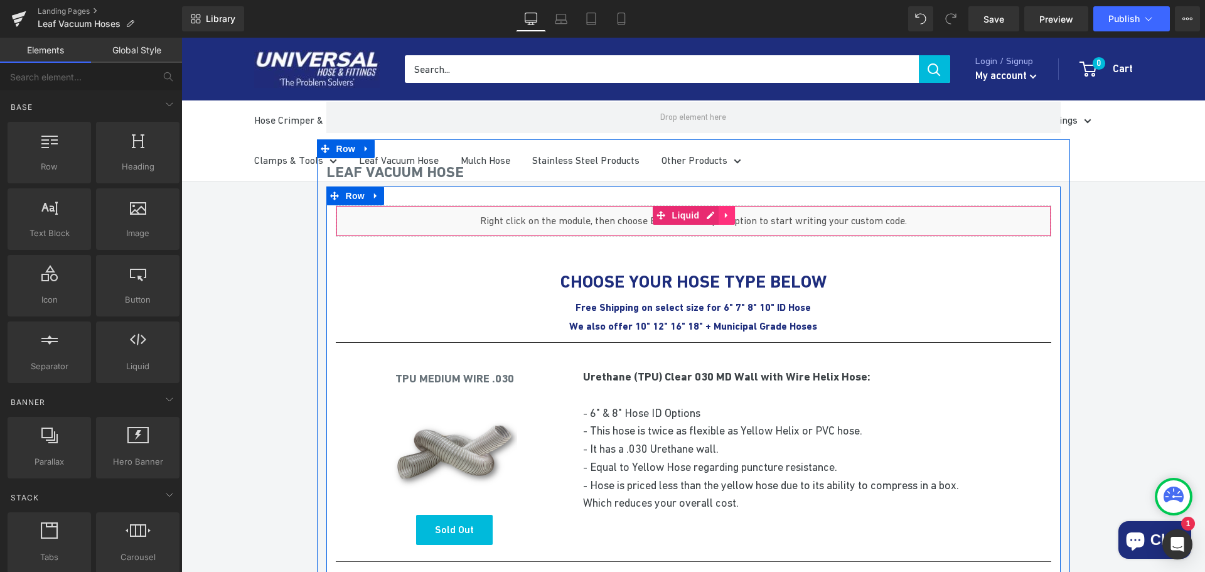
click at [723, 215] on icon at bounding box center [726, 214] width 9 height 9
click at [730, 216] on icon at bounding box center [734, 214] width 9 height 9
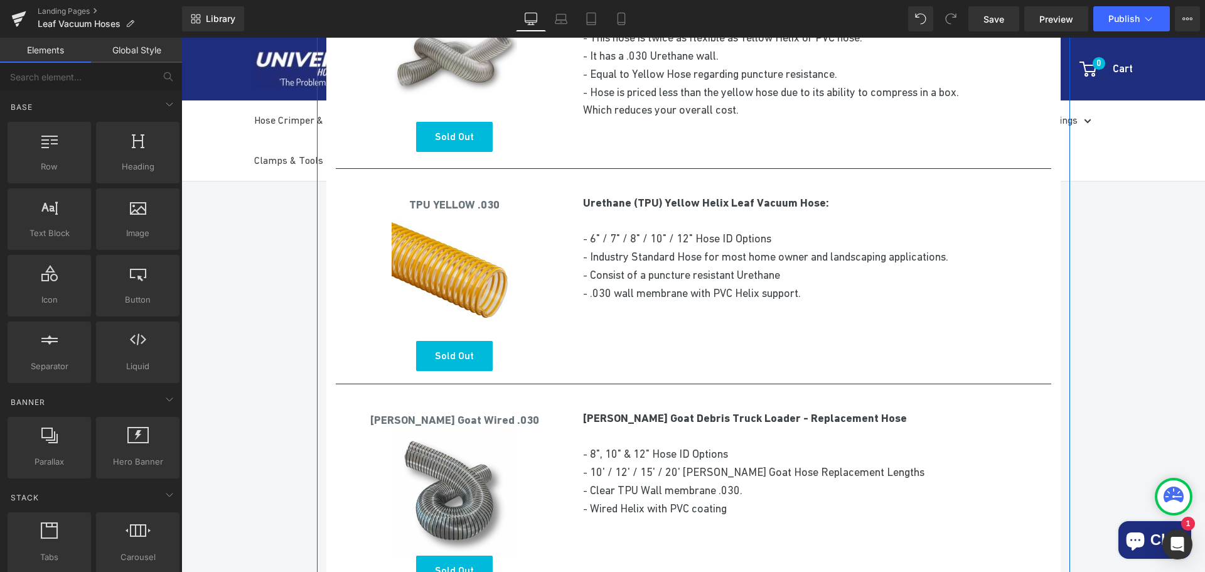
scroll to position [502, 0]
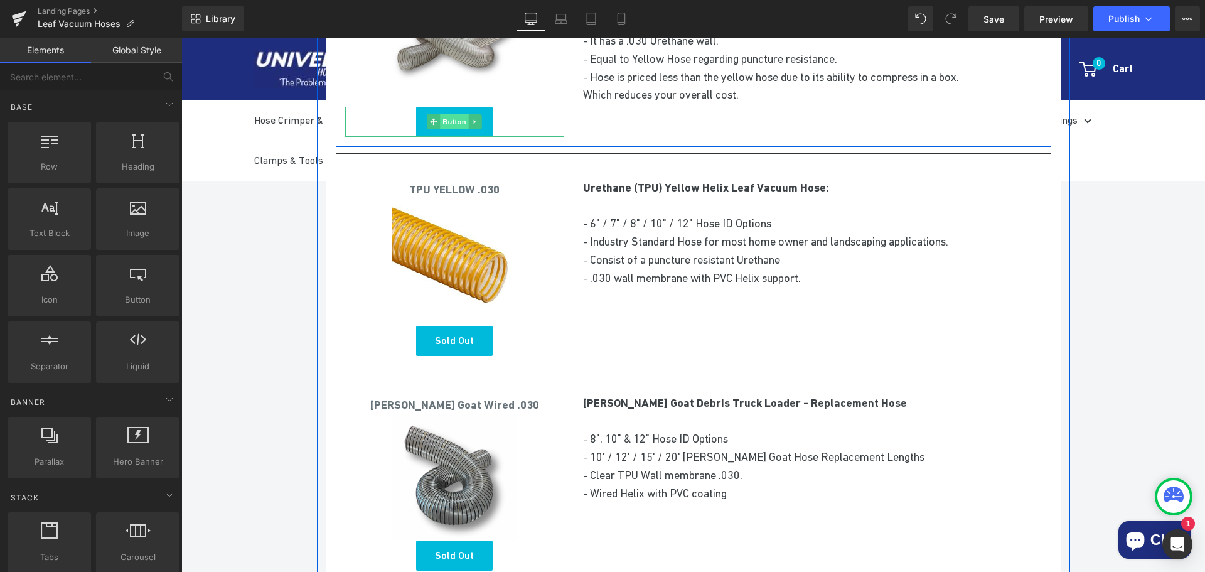
click at [455, 121] on span "Button" at bounding box center [455, 121] width 29 height 15
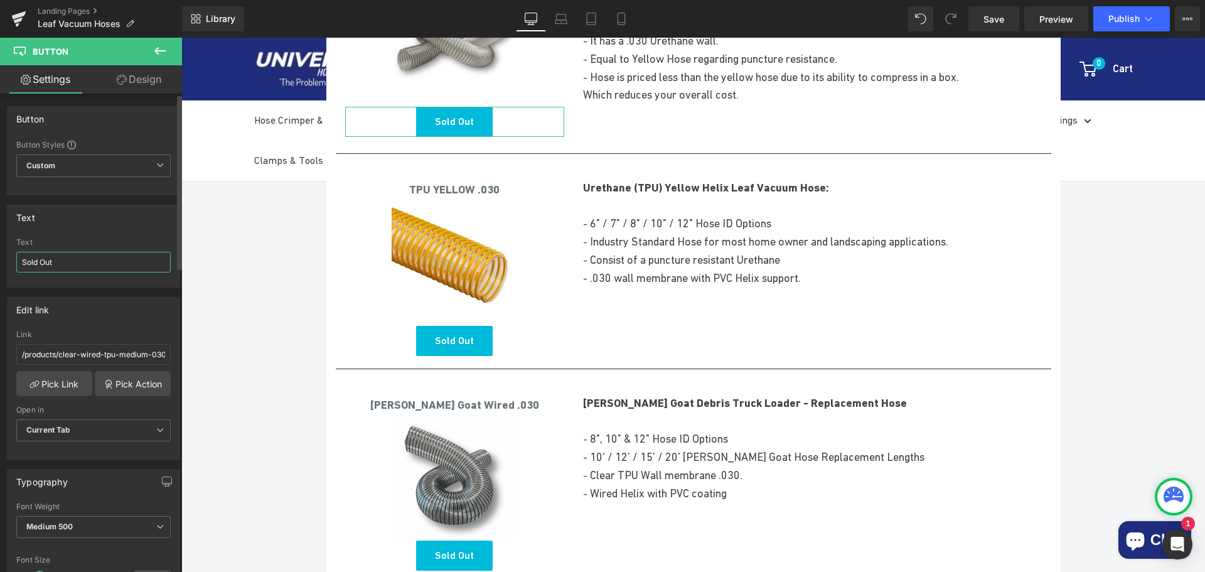
drag, startPoint x: 75, startPoint y: 257, endPoint x: 0, endPoint y: 250, distance: 74.9
click at [0, 250] on div "Text Sold Out Text Sold Out" at bounding box center [94, 241] width 188 height 92
type input "Shop Now"
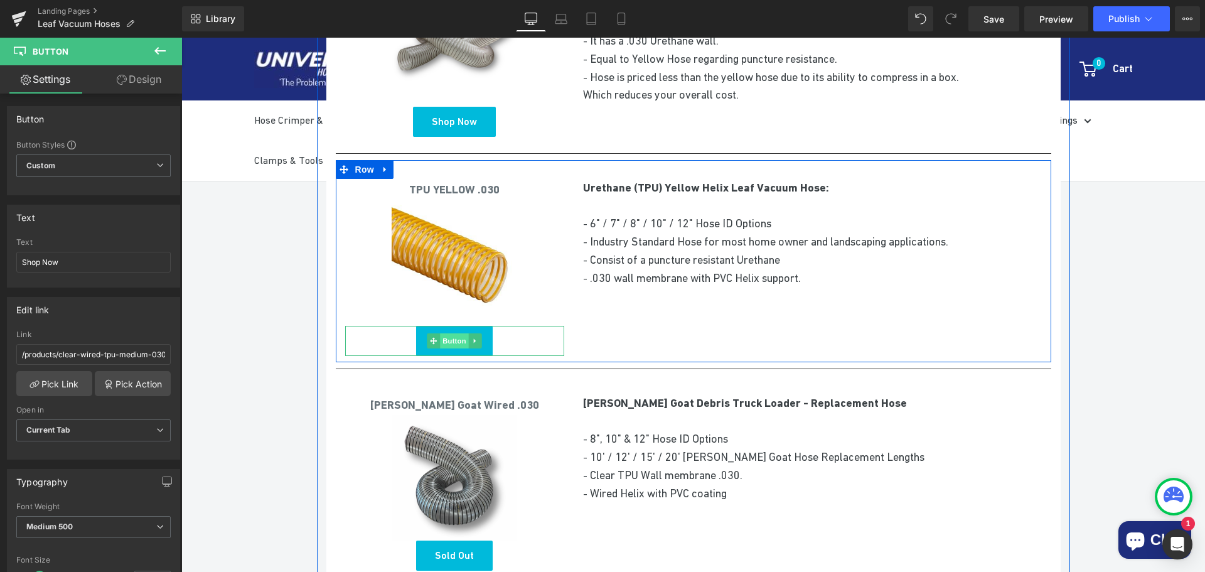
click at [449, 343] on span "Button" at bounding box center [455, 340] width 29 height 15
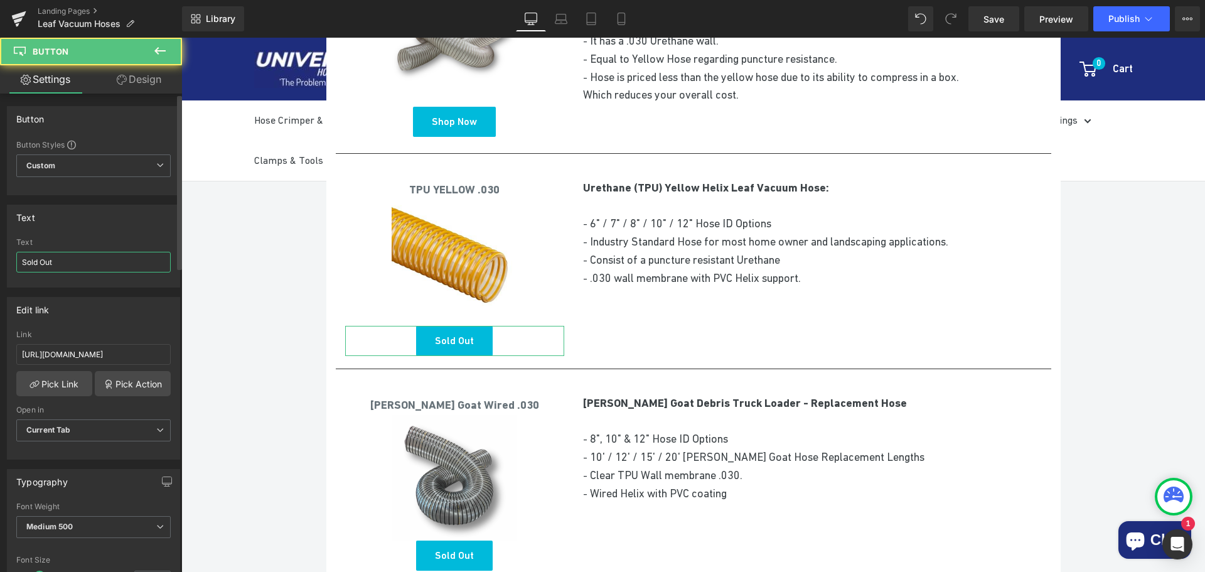
click at [90, 259] on input "Sold Out" at bounding box center [93, 262] width 154 height 21
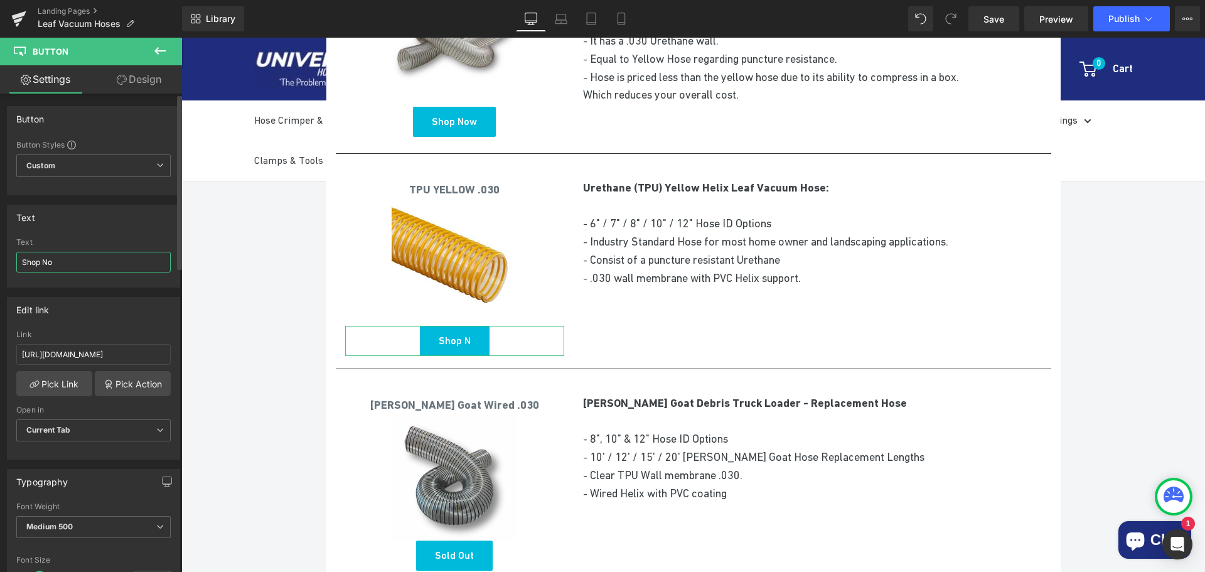
type input "Shop Now"
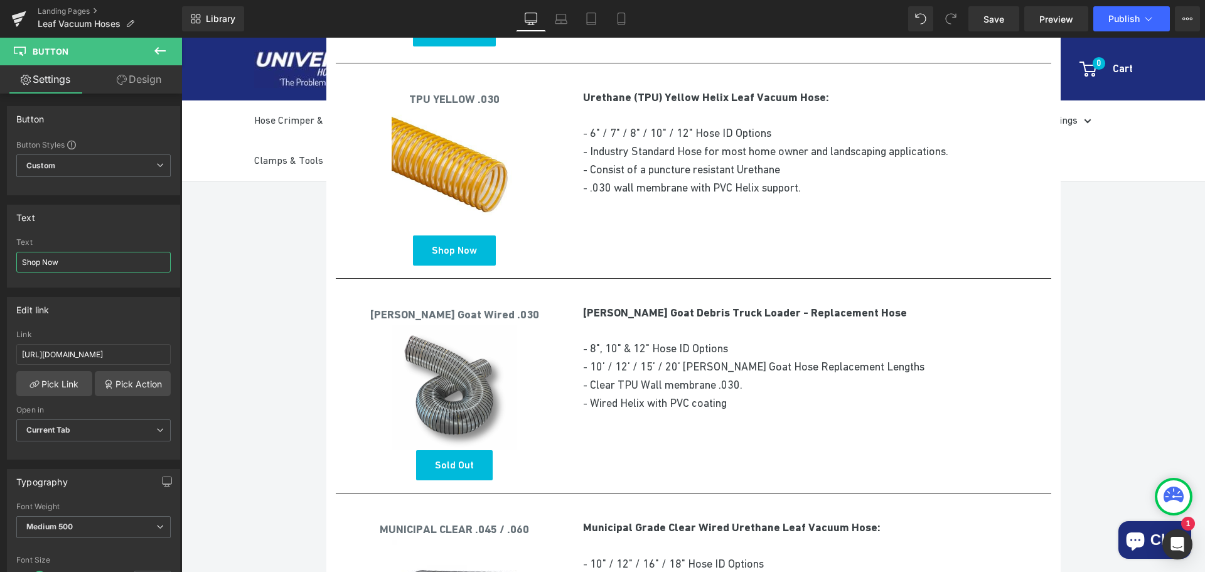
scroll to position [690, 0]
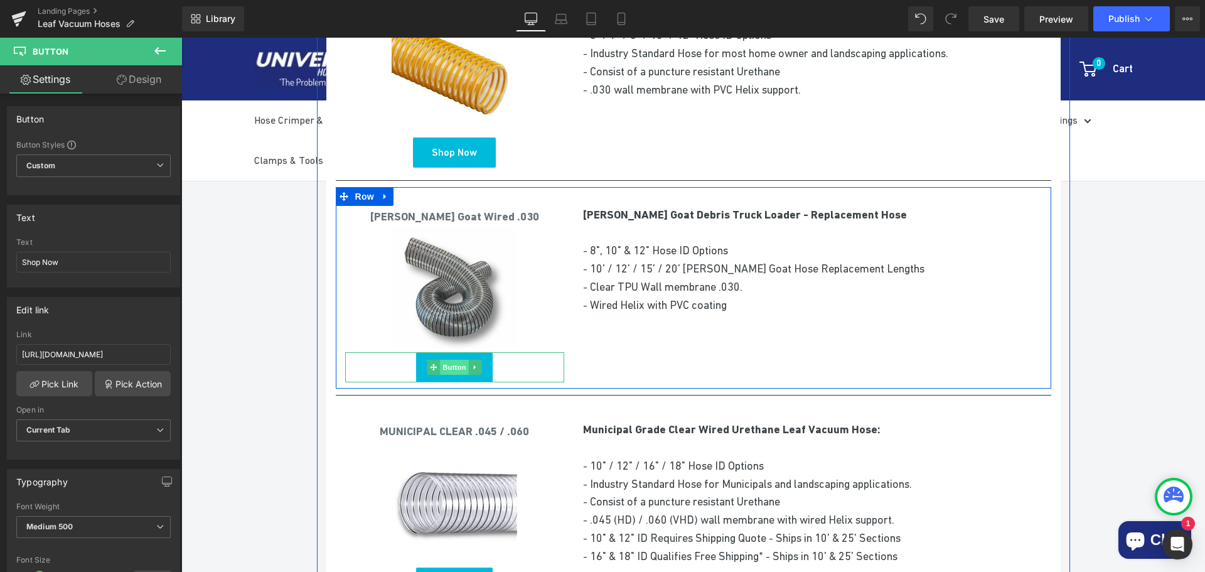
click at [448, 365] on span "Button" at bounding box center [455, 367] width 29 height 15
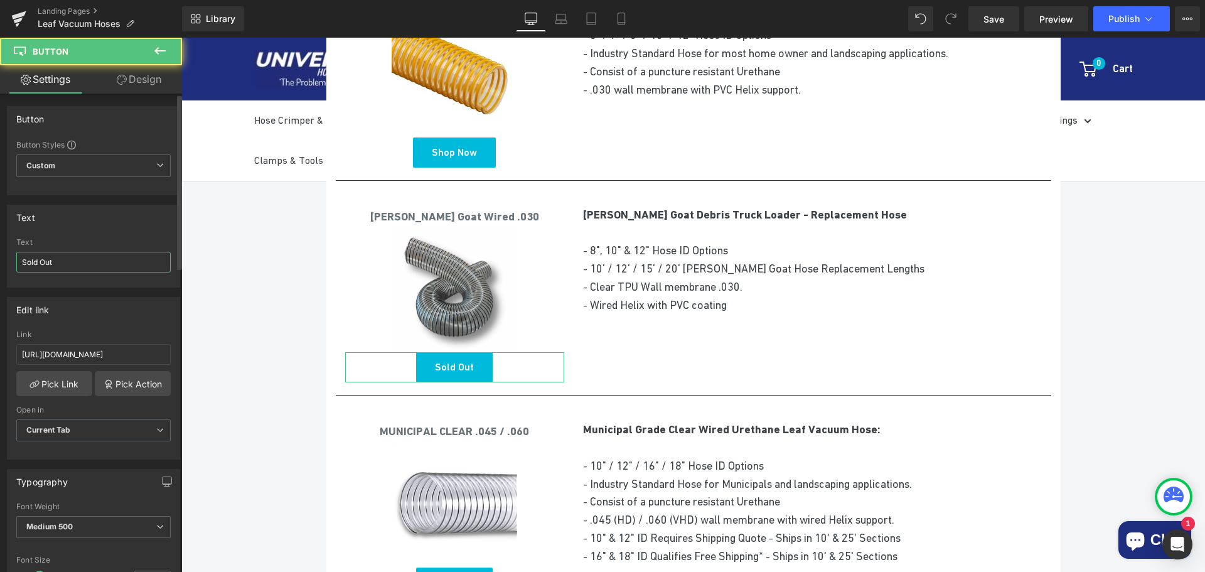
click at [72, 260] on input "Sold Out" at bounding box center [93, 262] width 154 height 21
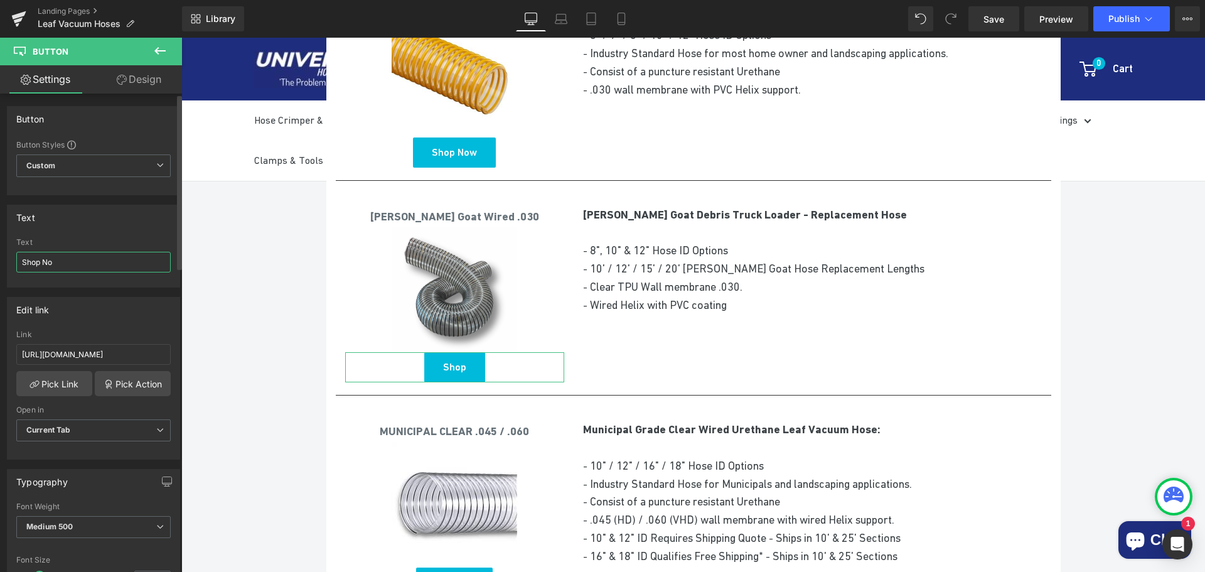
type input "Shop Now"
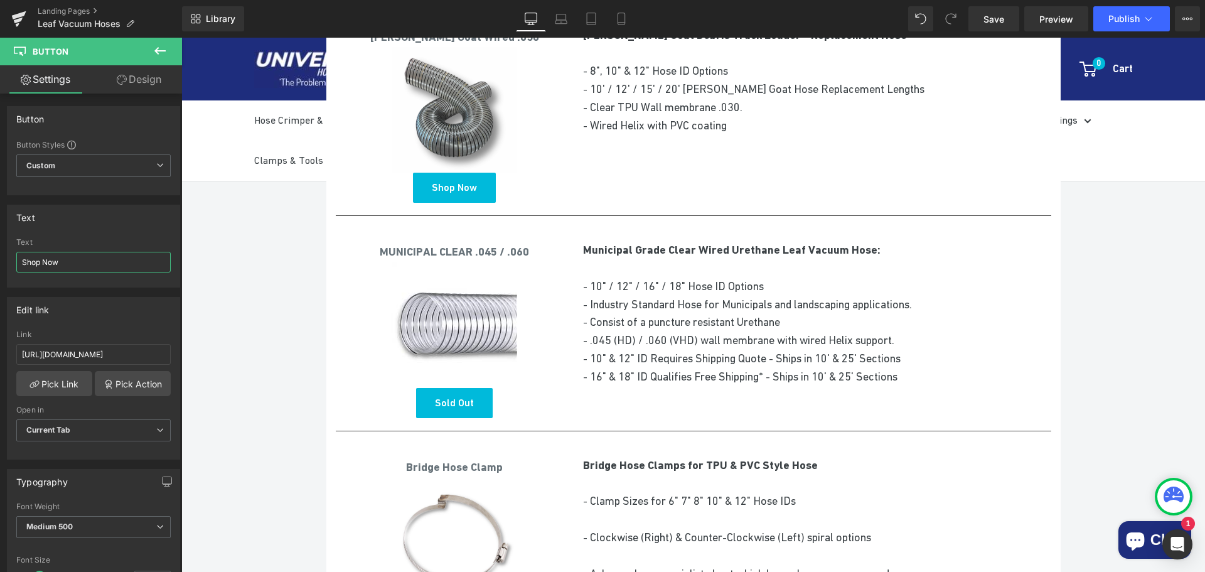
scroll to position [1004, 0]
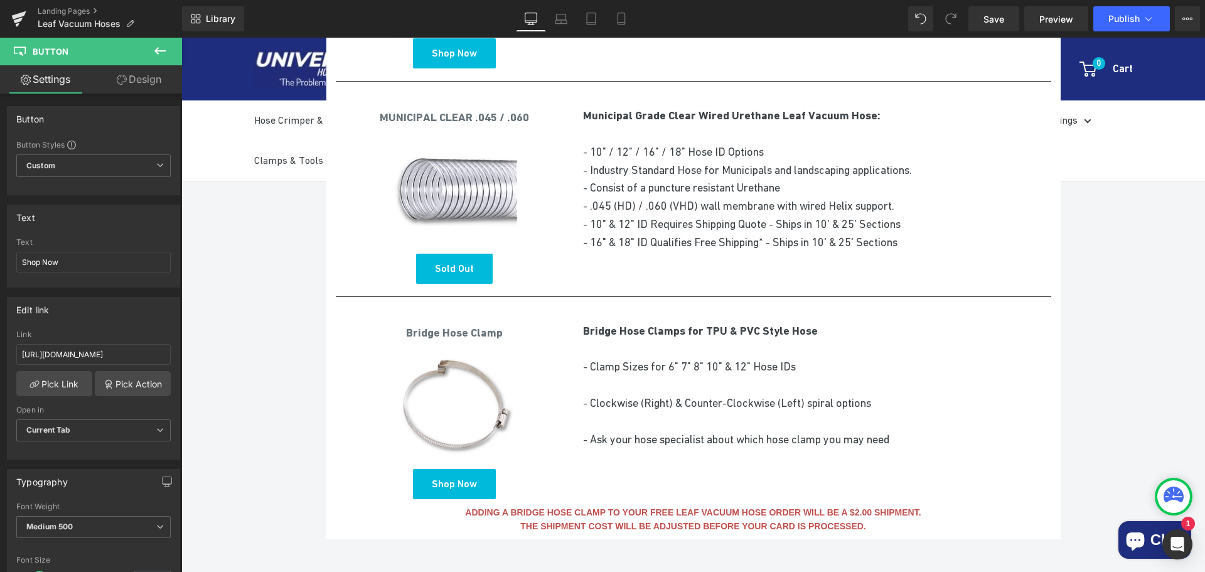
click at [451, 269] on span "Button" at bounding box center [455, 268] width 29 height 15
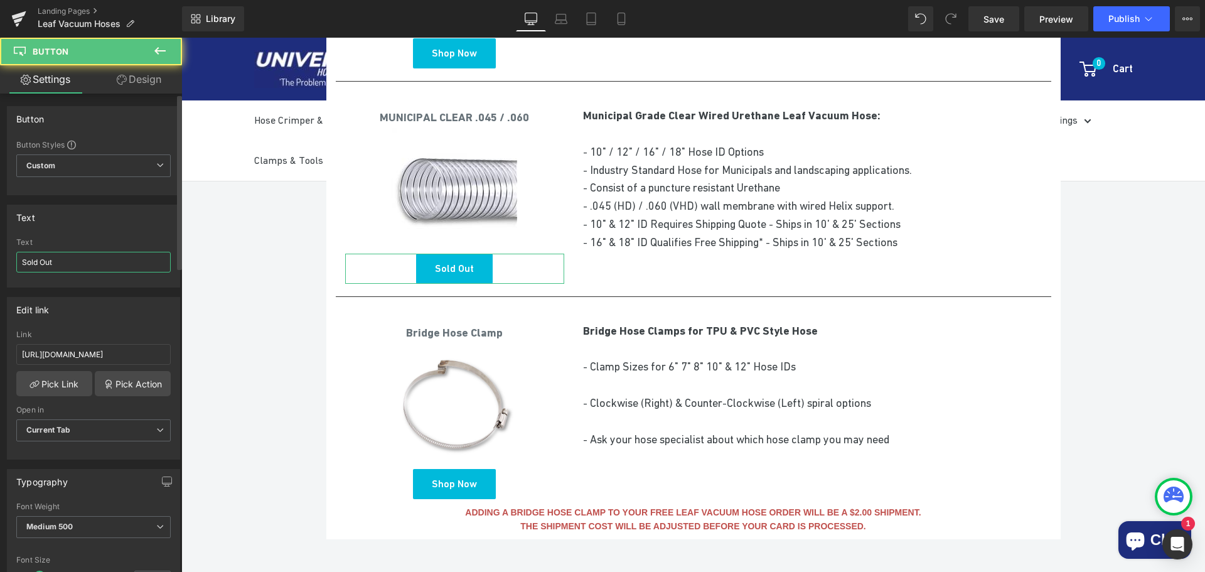
click at [92, 266] on input "Sold Out" at bounding box center [93, 262] width 154 height 21
click at [92, 265] on input "Sold Out" at bounding box center [93, 262] width 154 height 21
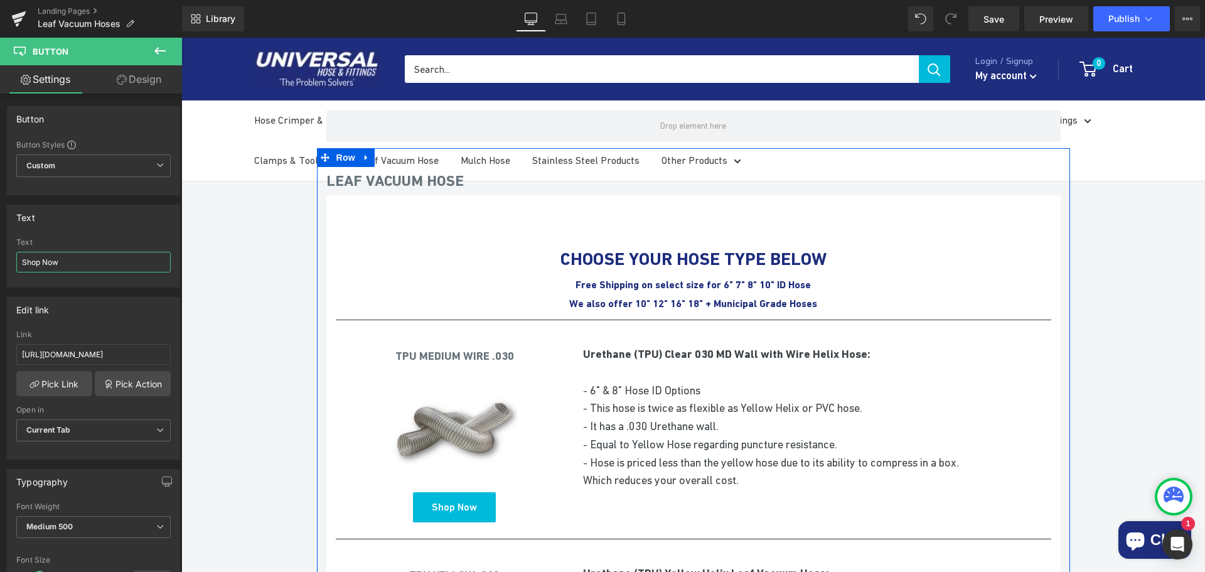
scroll to position [0, 0]
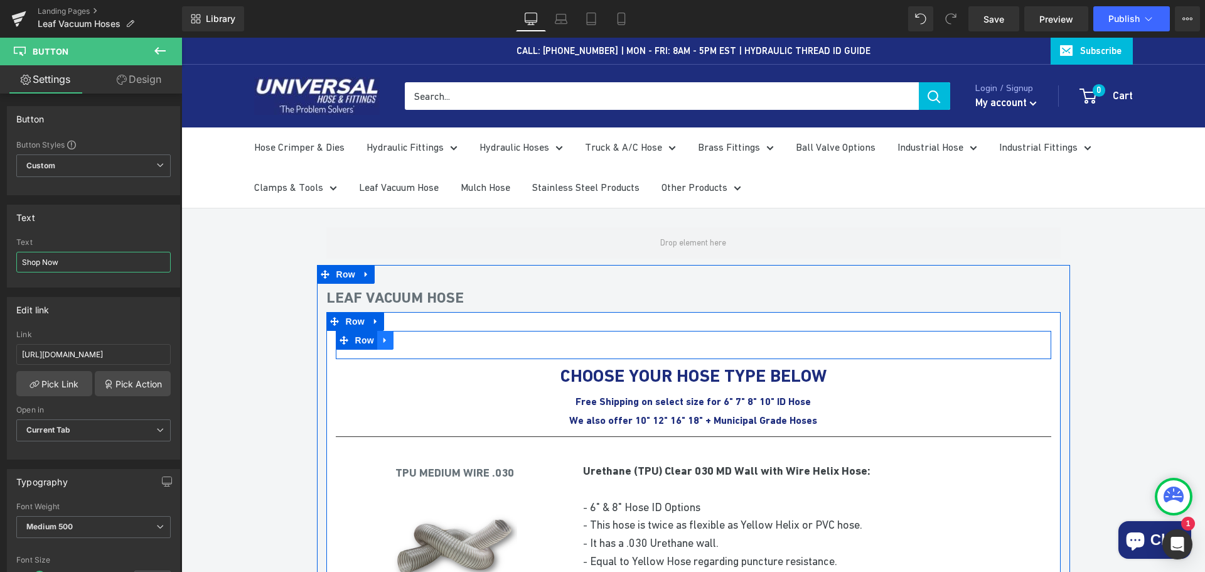
type input "Shop Now"
click at [385, 341] on link at bounding box center [385, 340] width 16 height 19
click at [414, 340] on icon at bounding box center [418, 340] width 9 height 9
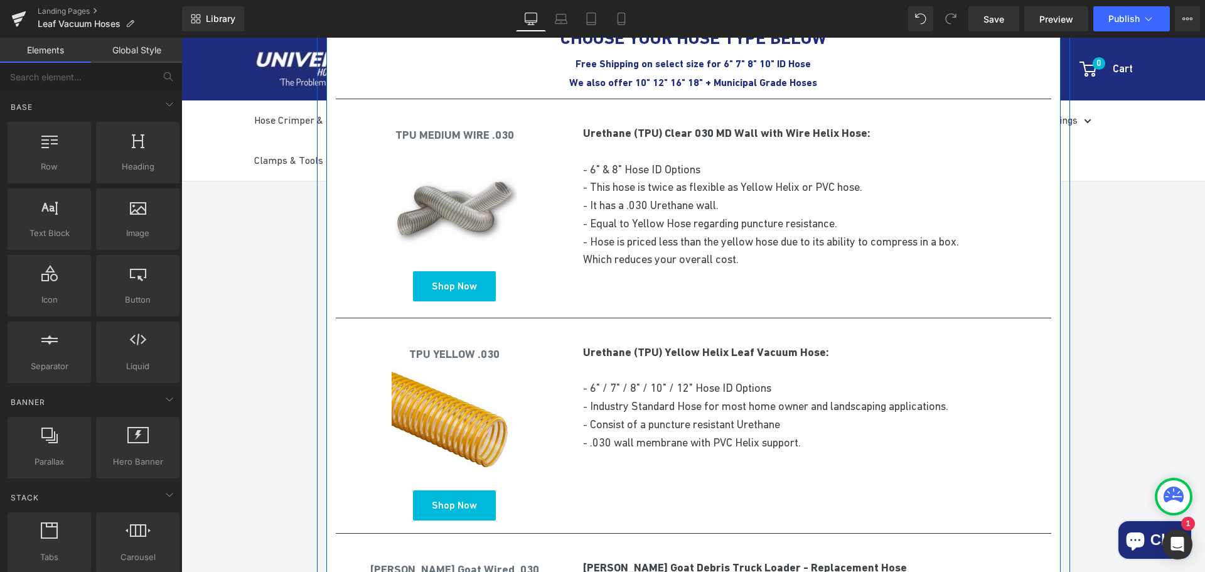
scroll to position [377, 0]
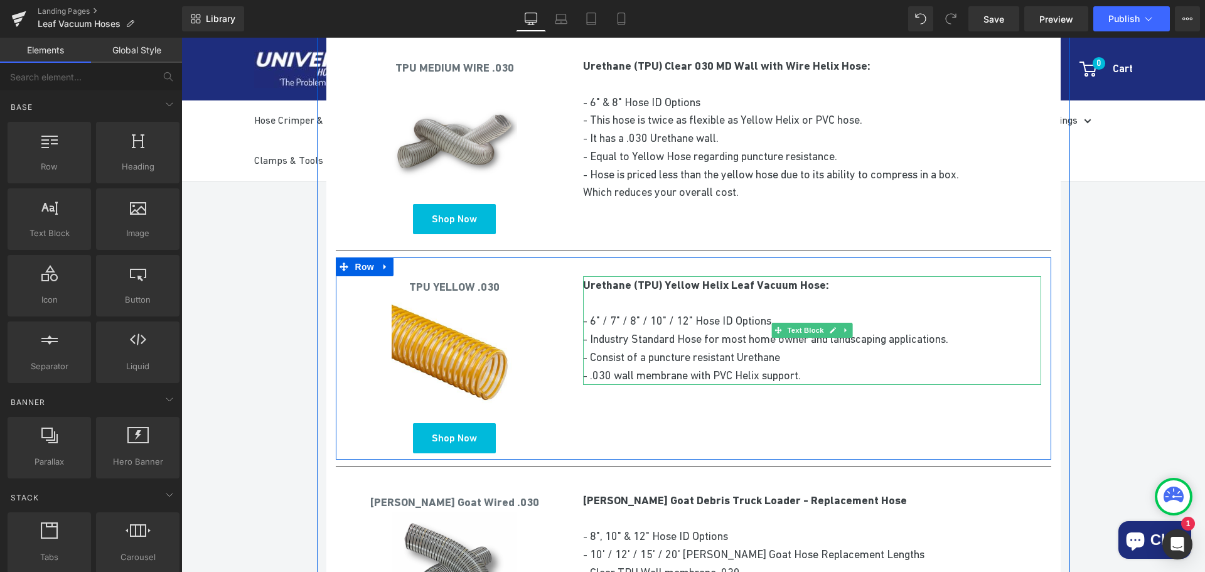
click at [586, 319] on p "- 6" / 7" / 8" / 10" / 12" Hose ID Options" at bounding box center [812, 321] width 458 height 18
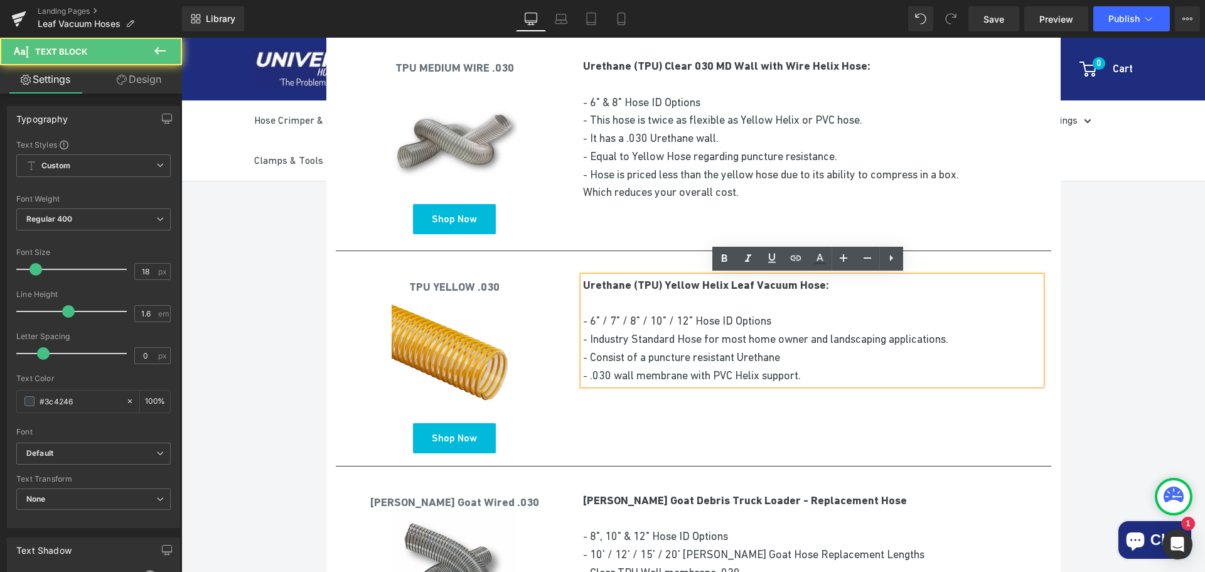
click at [587, 318] on p "- 6" / 7" / 8" / 10" / 12" Hose ID Options" at bounding box center [812, 321] width 458 height 18
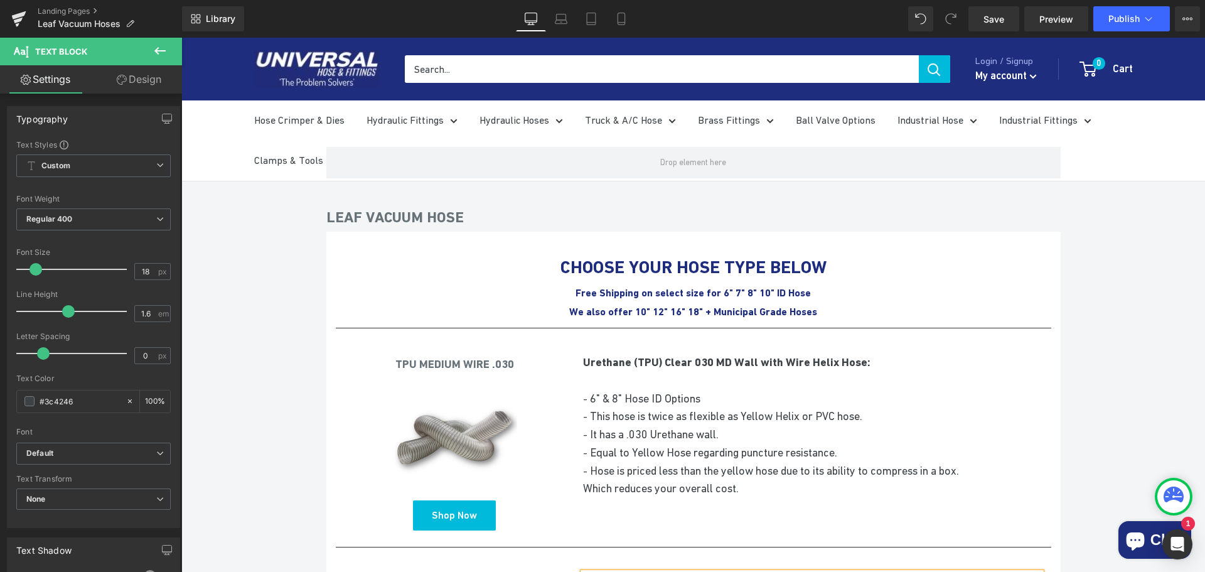
scroll to position [0, 0]
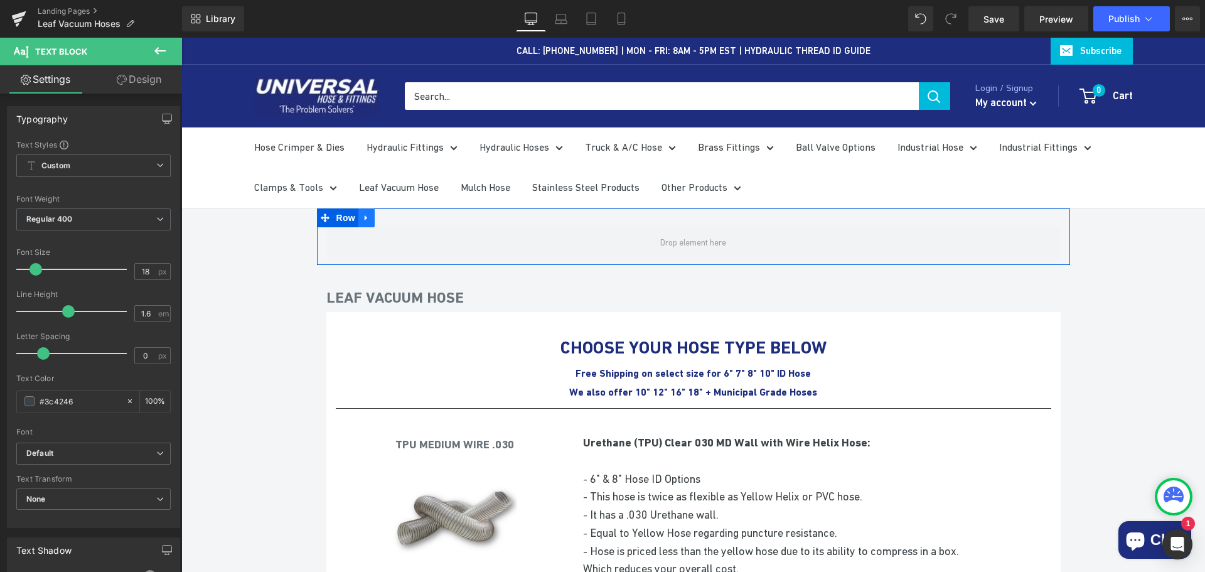
click at [363, 221] on icon at bounding box center [366, 217] width 9 height 9
click at [395, 215] on icon at bounding box center [399, 217] width 9 height 9
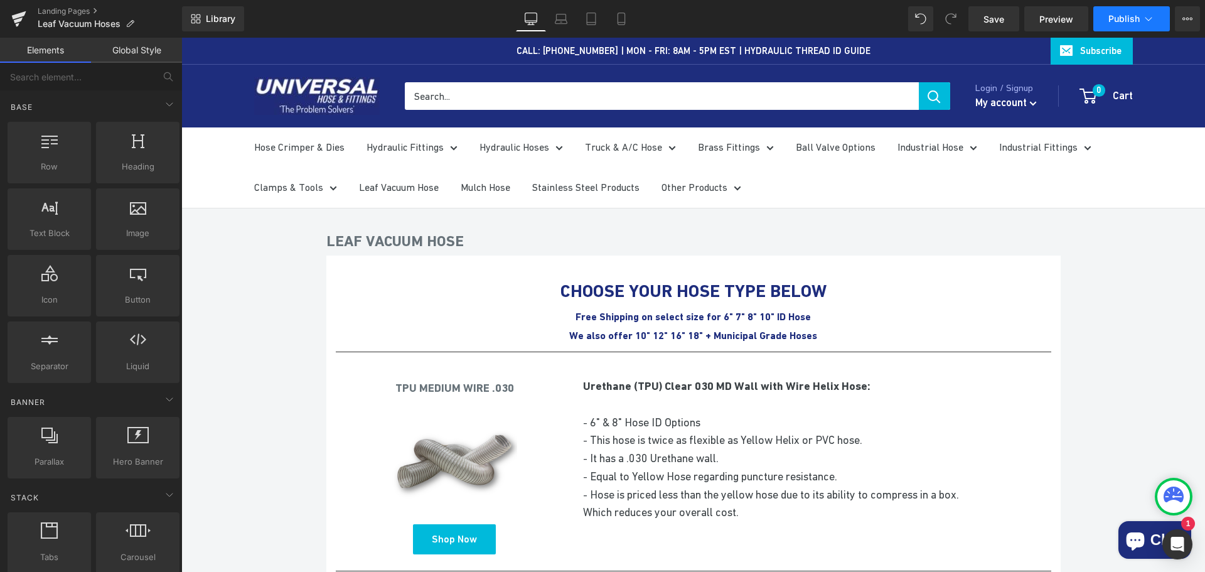
click at [1148, 10] on button "Publish" at bounding box center [1131, 18] width 77 height 25
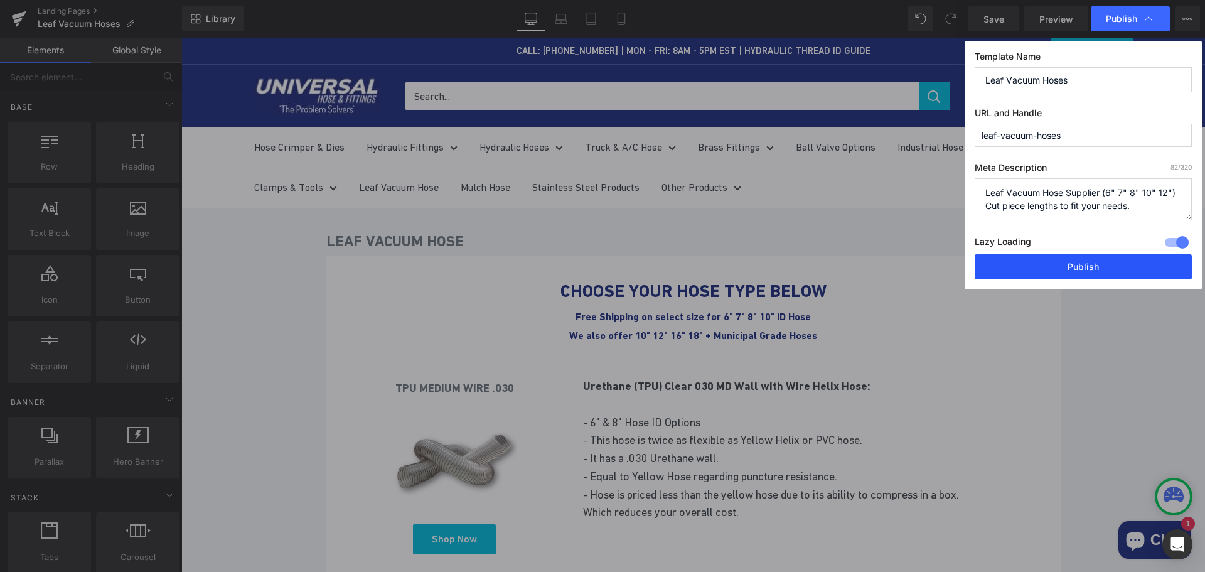
click at [1082, 268] on button "Publish" at bounding box center [1083, 266] width 217 height 25
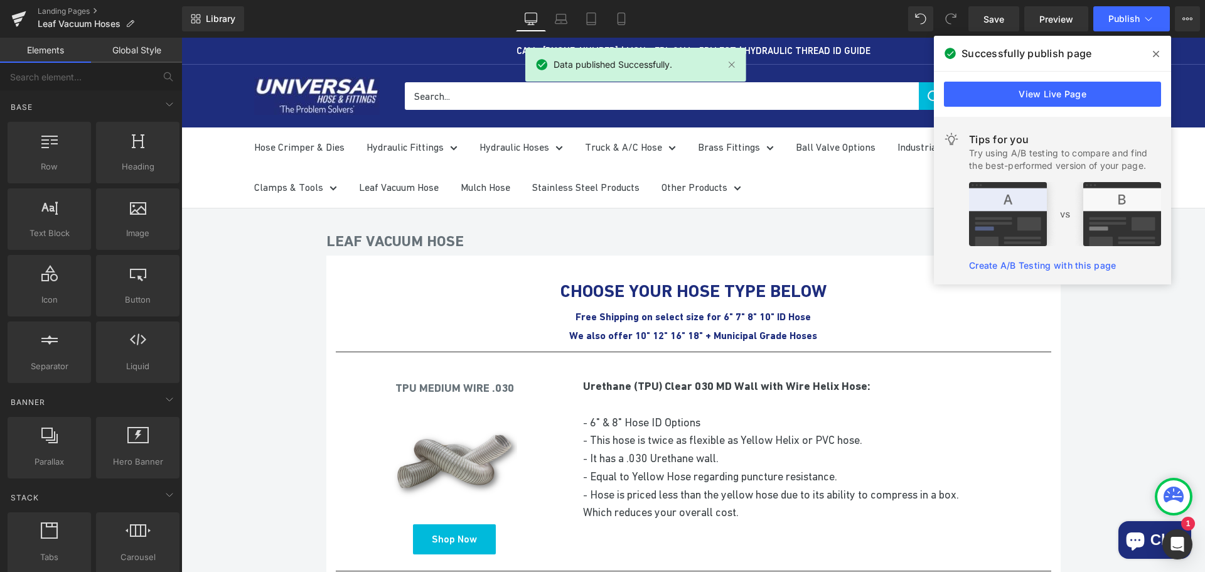
click at [1158, 51] on icon at bounding box center [1156, 54] width 6 height 6
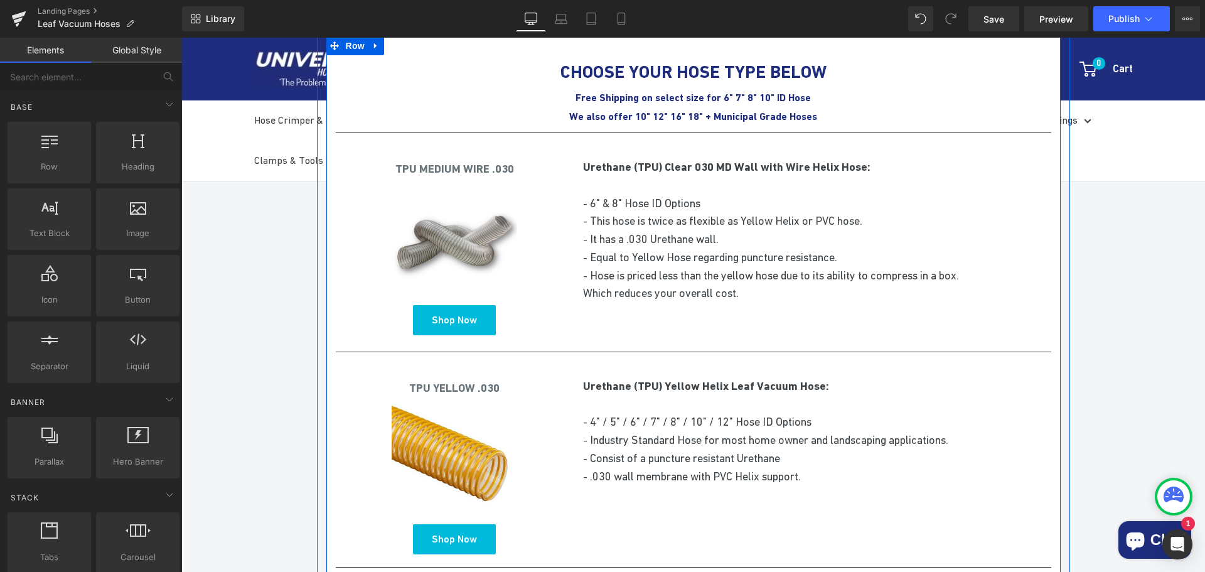
scroll to position [188, 0]
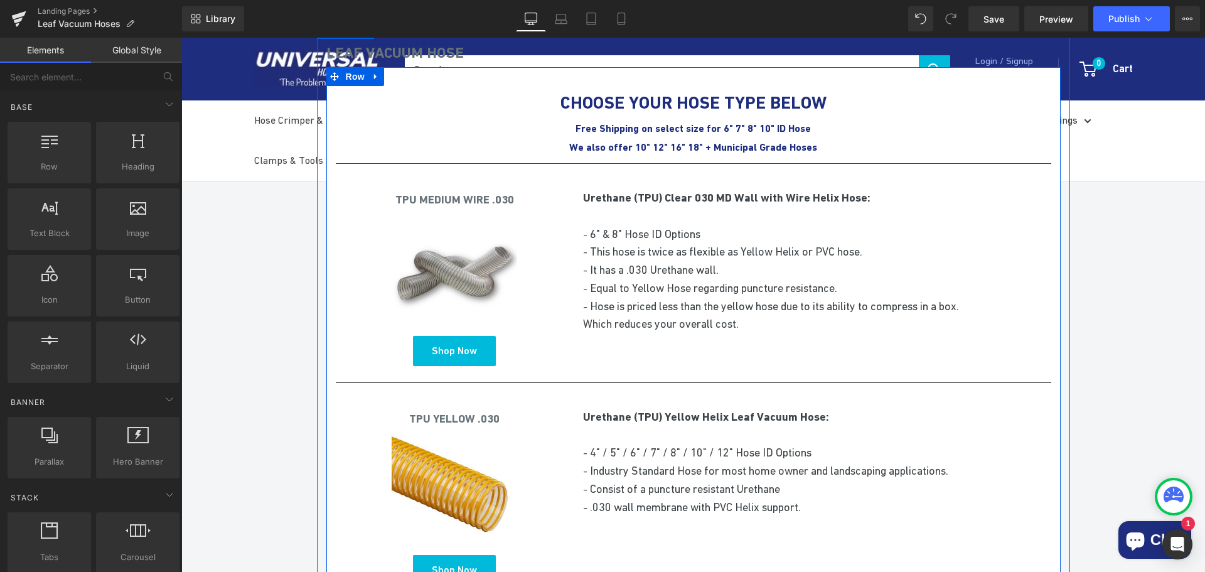
click at [598, 228] on p "- 6" & 8" Hose ID Options" at bounding box center [812, 234] width 458 height 18
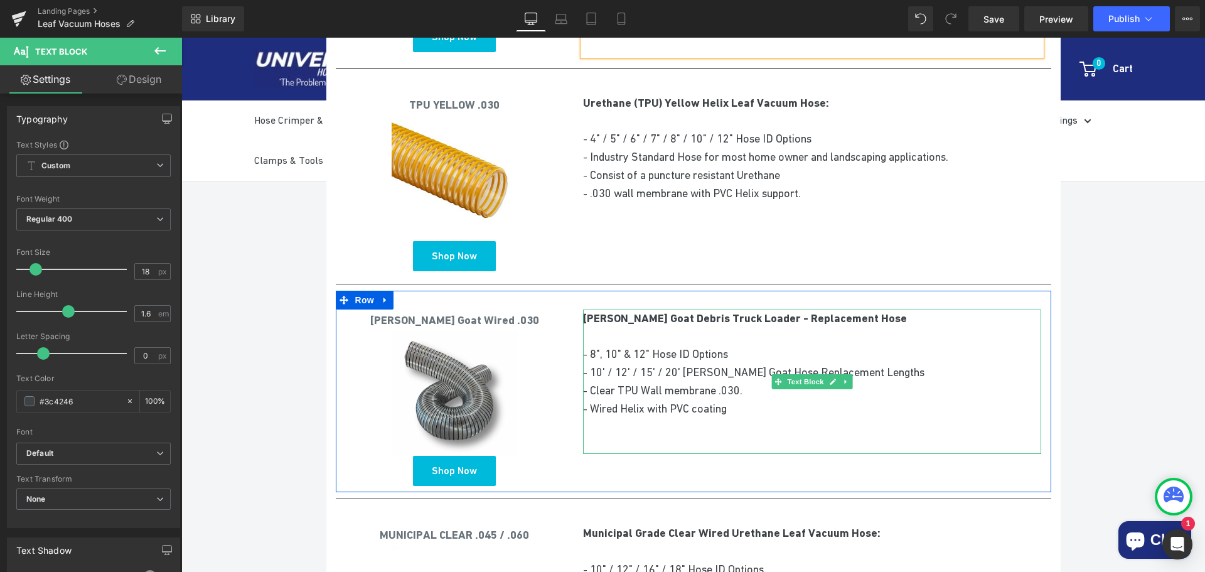
scroll to position [251, 0]
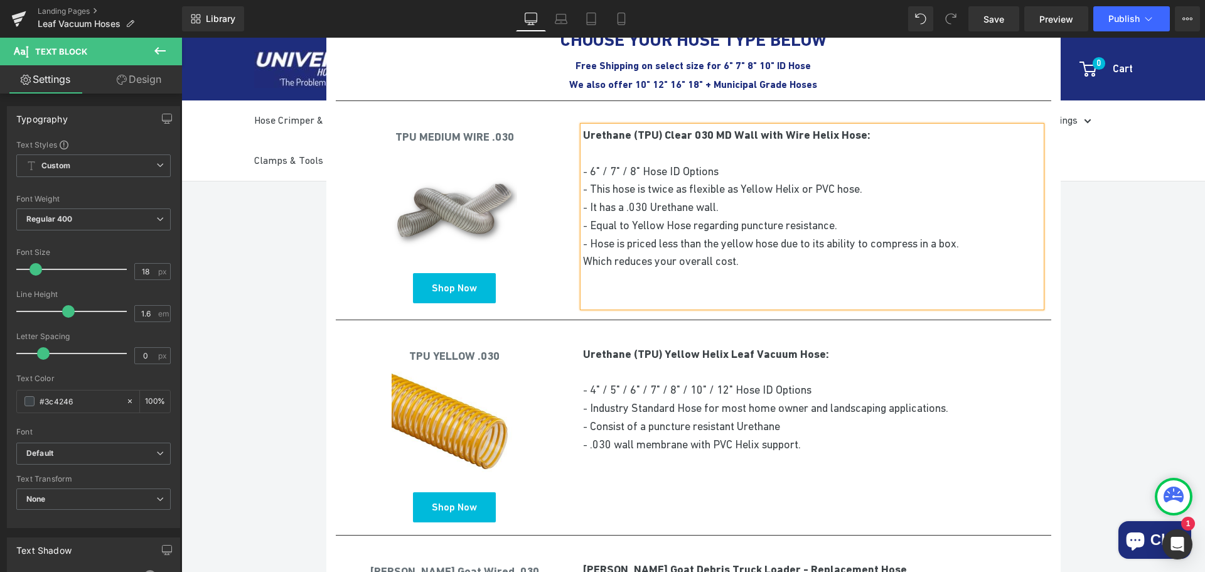
click at [601, 164] on p "- 6" / 7" / 8" Hose ID Options" at bounding box center [812, 172] width 458 height 18
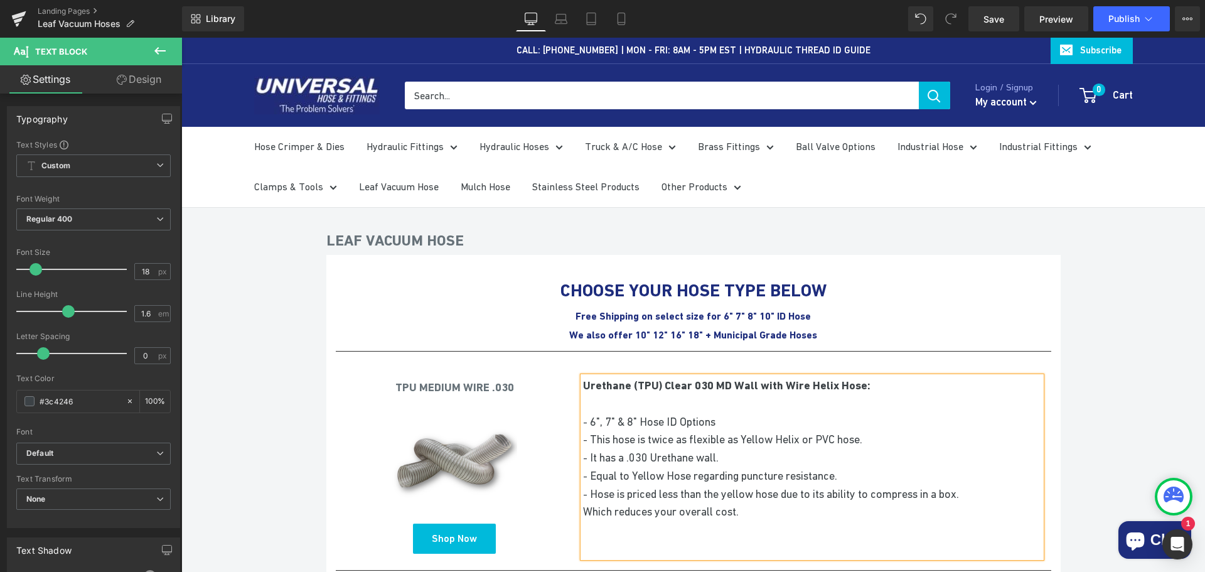
scroll to position [0, 0]
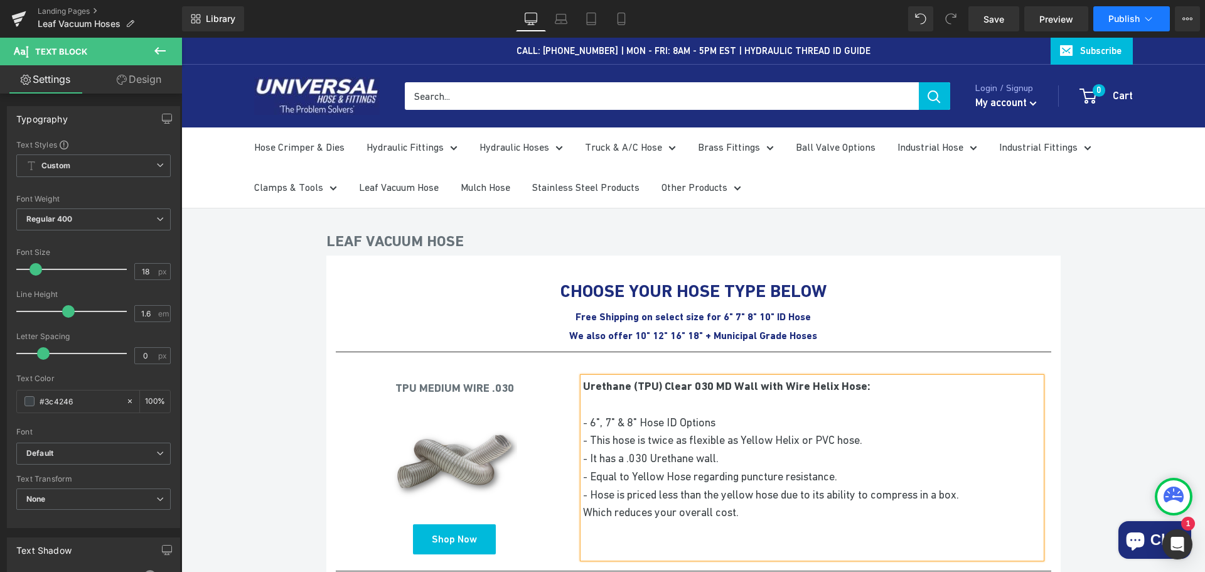
click at [1138, 19] on span "Publish" at bounding box center [1123, 19] width 31 height 10
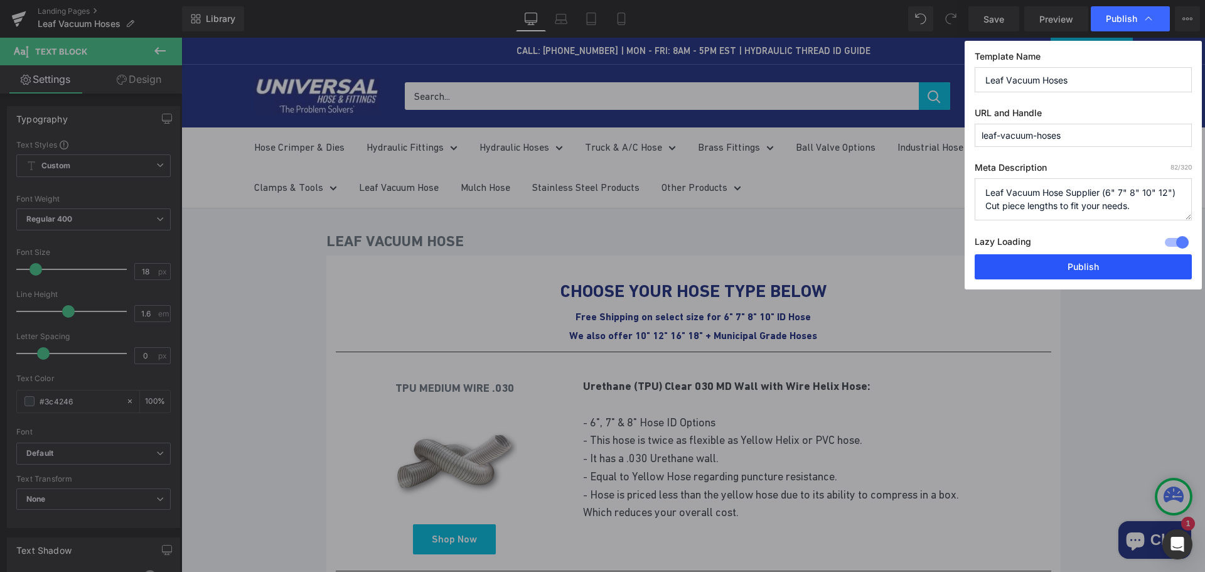
click at [1083, 271] on button "Publish" at bounding box center [1083, 266] width 217 height 25
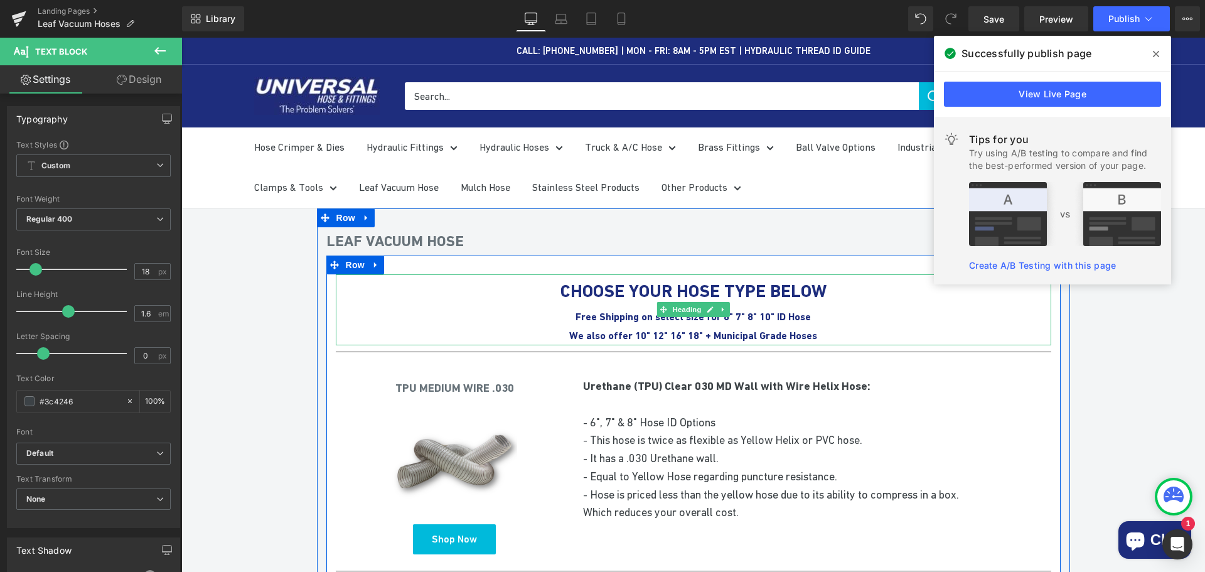
drag, startPoint x: 848, startPoint y: 314, endPoint x: 719, endPoint y: 323, distance: 129.6
click at [848, 314] on div "Free Shipping on select size for 6" 7" 8" 10" ID Hose" at bounding box center [693, 317] width 715 height 19
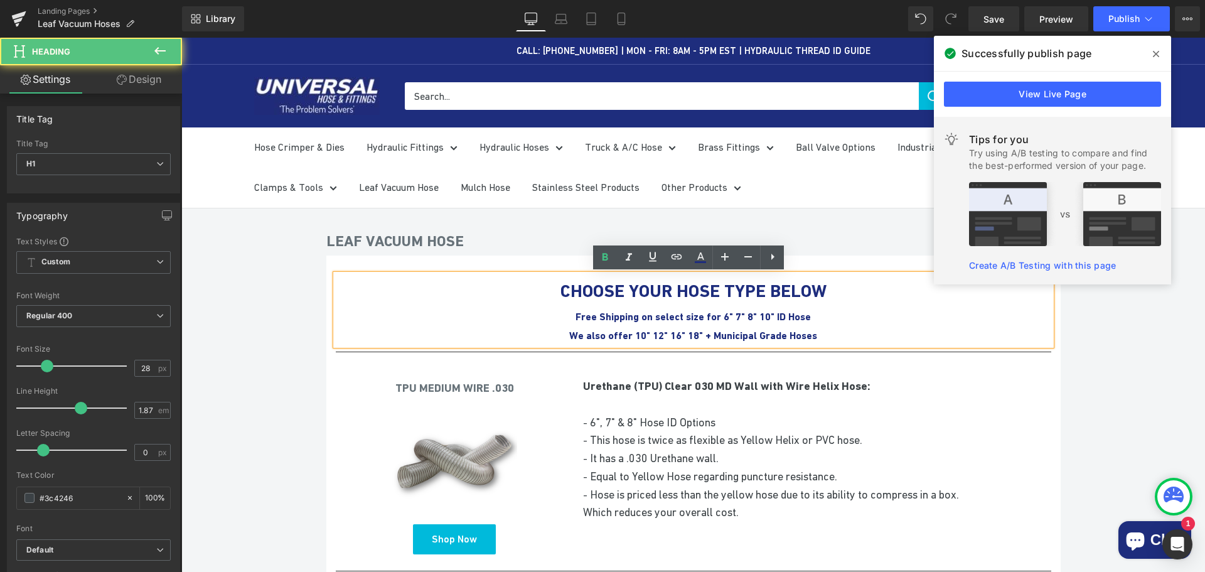
click at [718, 315] on b "Free Shipping on select size for 6" 7" 8" 10" ID Hose" at bounding box center [692, 317] width 235 height 12
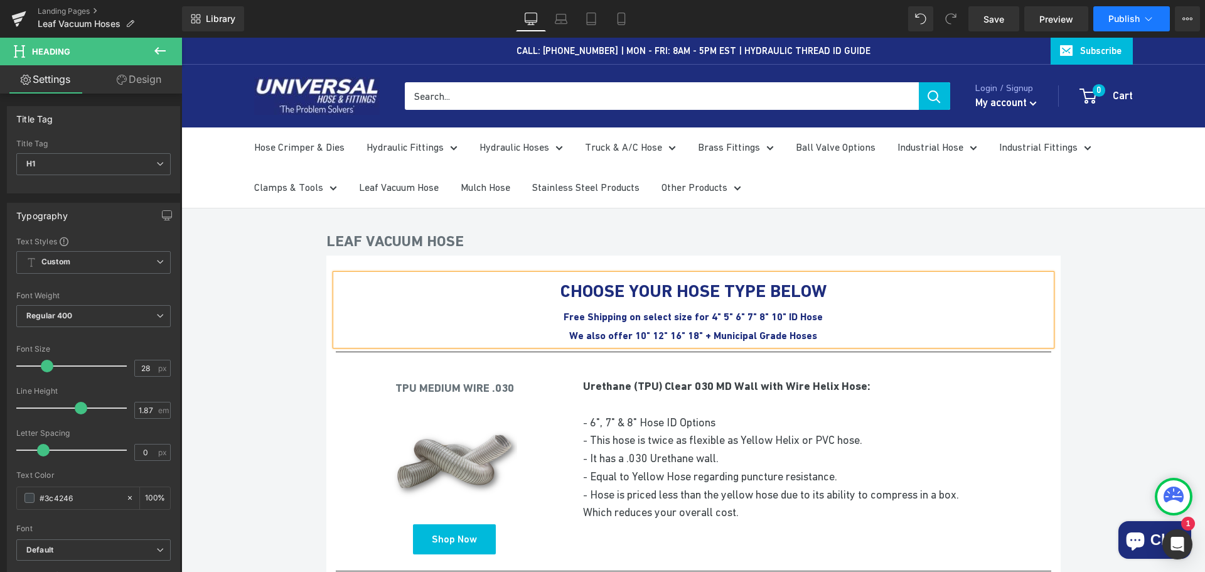
click at [1140, 18] on button "Publish" at bounding box center [1131, 18] width 77 height 25
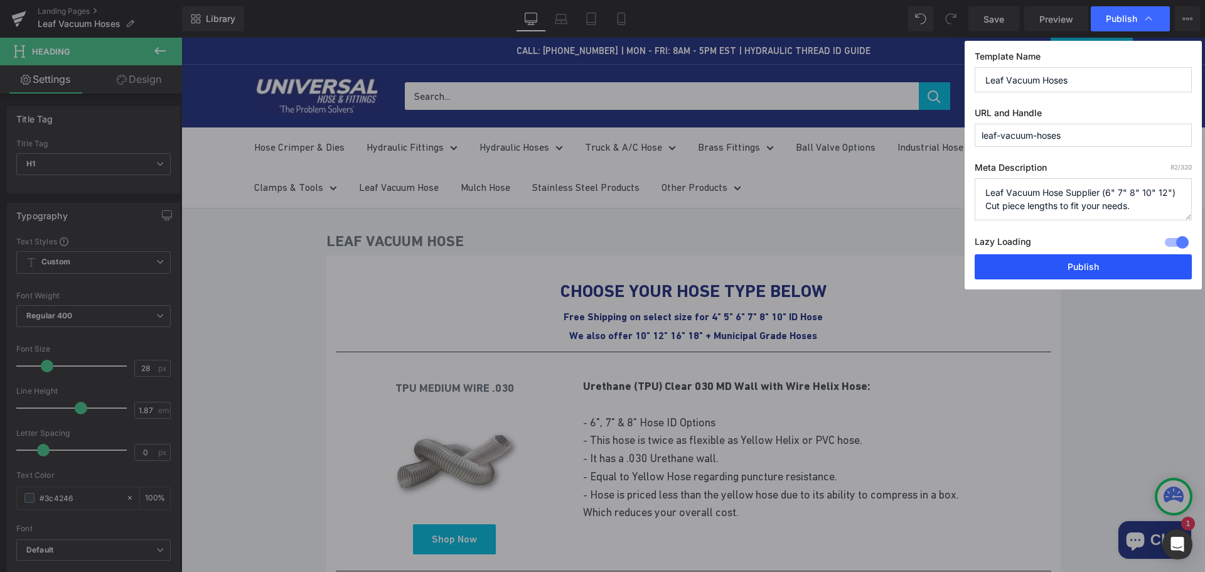
click at [1074, 260] on button "Publish" at bounding box center [1083, 266] width 217 height 25
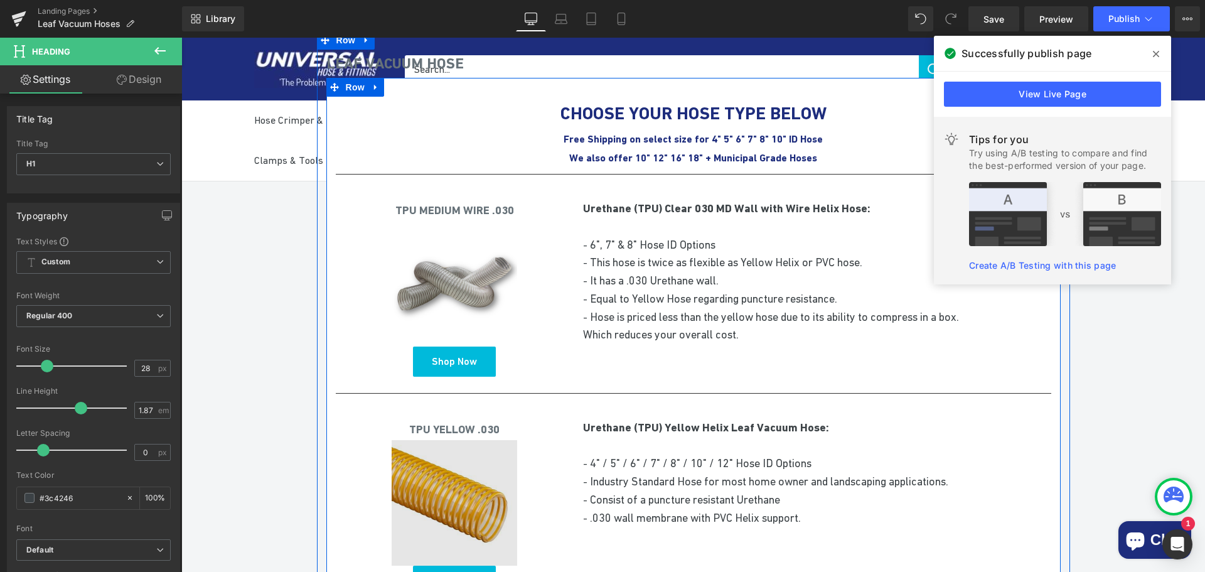
scroll to position [377, 0]
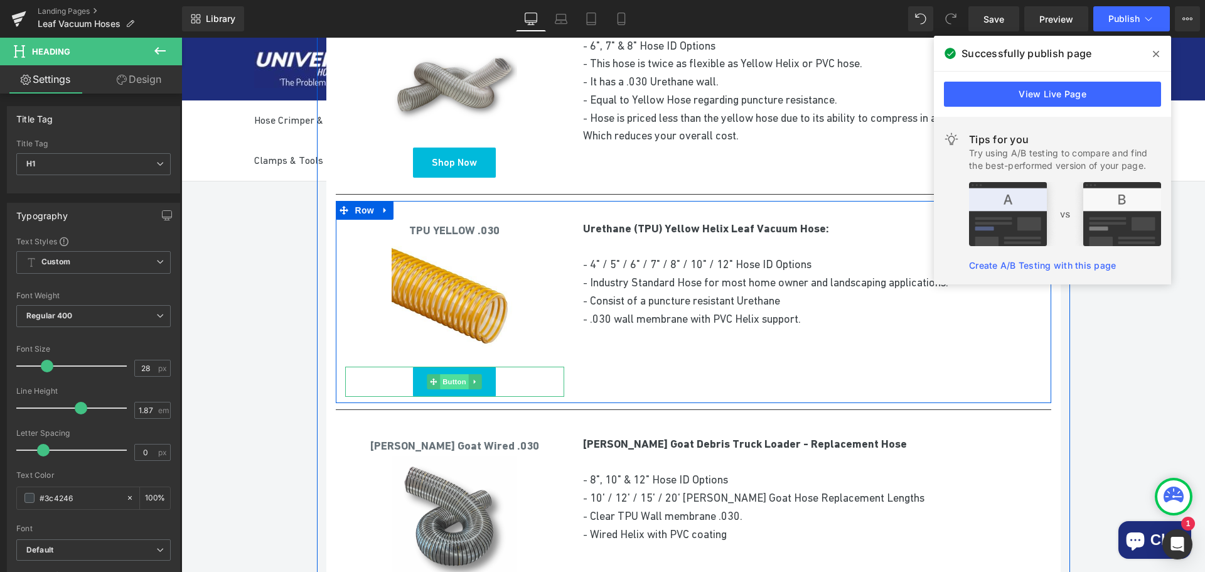
click at [452, 379] on span "Button" at bounding box center [455, 381] width 29 height 15
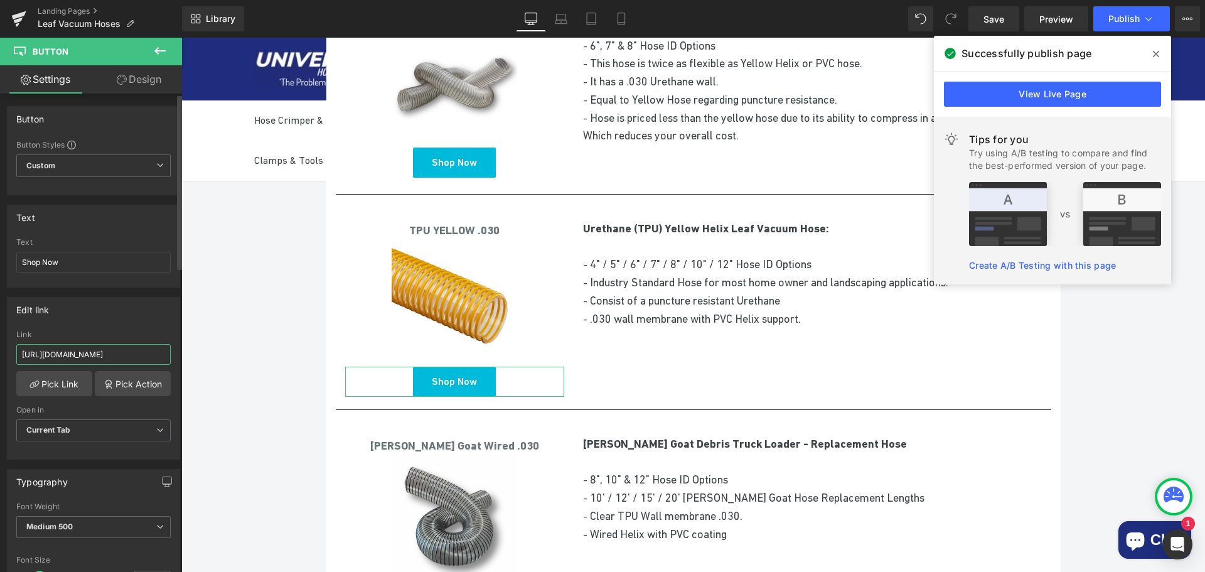
click at [96, 353] on input "[URL][DOMAIN_NAME]" at bounding box center [93, 354] width 154 height 21
paste input "products/yellow-tpu-030-leaf-vacuum-hose-free-shipping"
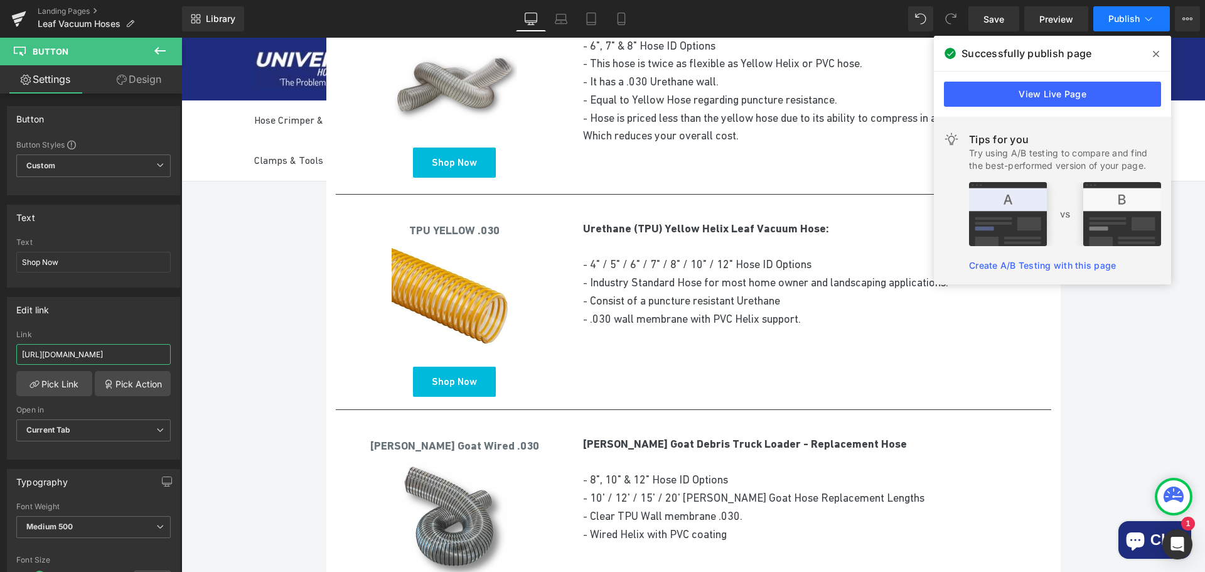
type input "[URL][DOMAIN_NAME]"
click at [1136, 21] on span "Publish" at bounding box center [1123, 19] width 31 height 10
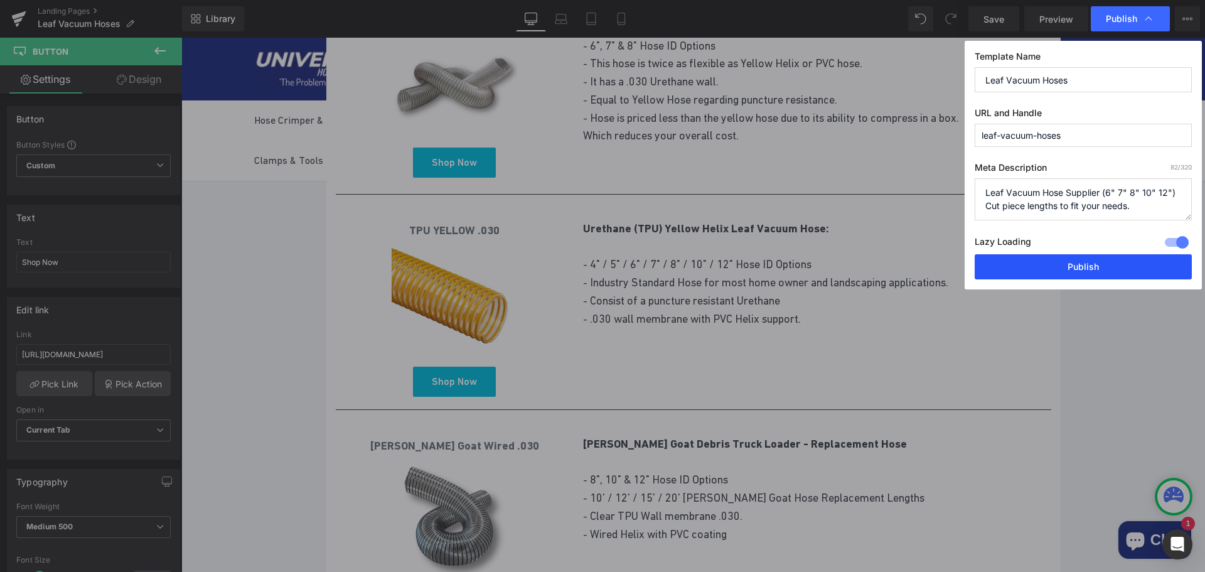
click at [1064, 272] on button "Publish" at bounding box center [1083, 266] width 217 height 25
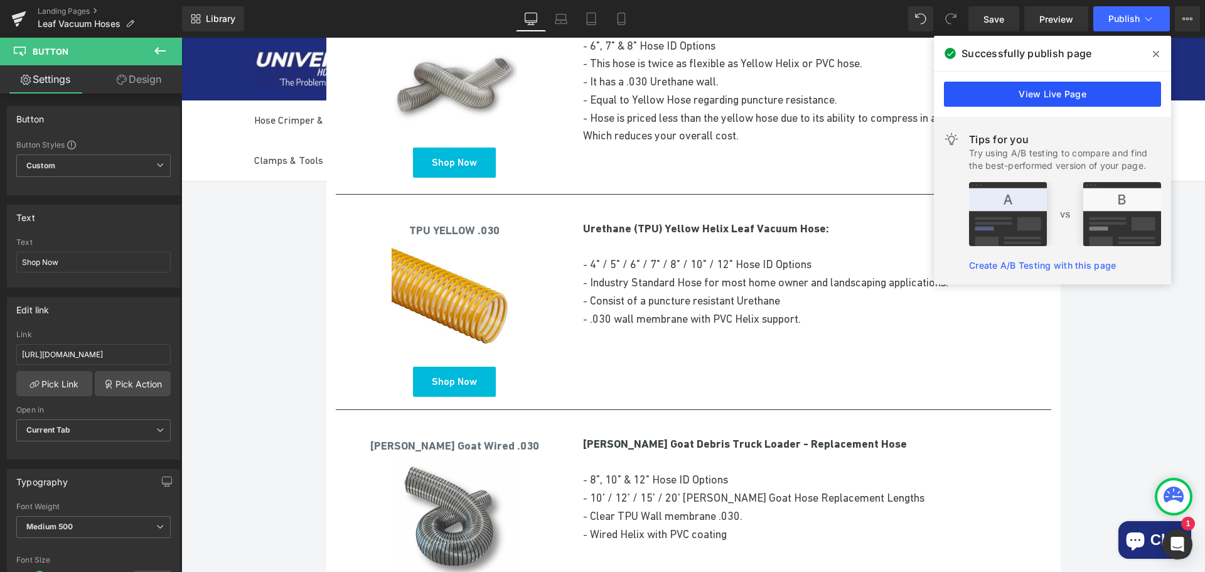
click at [1062, 92] on link "View Live Page" at bounding box center [1052, 94] width 217 height 25
